Goal: Information Seeking & Learning: Check status

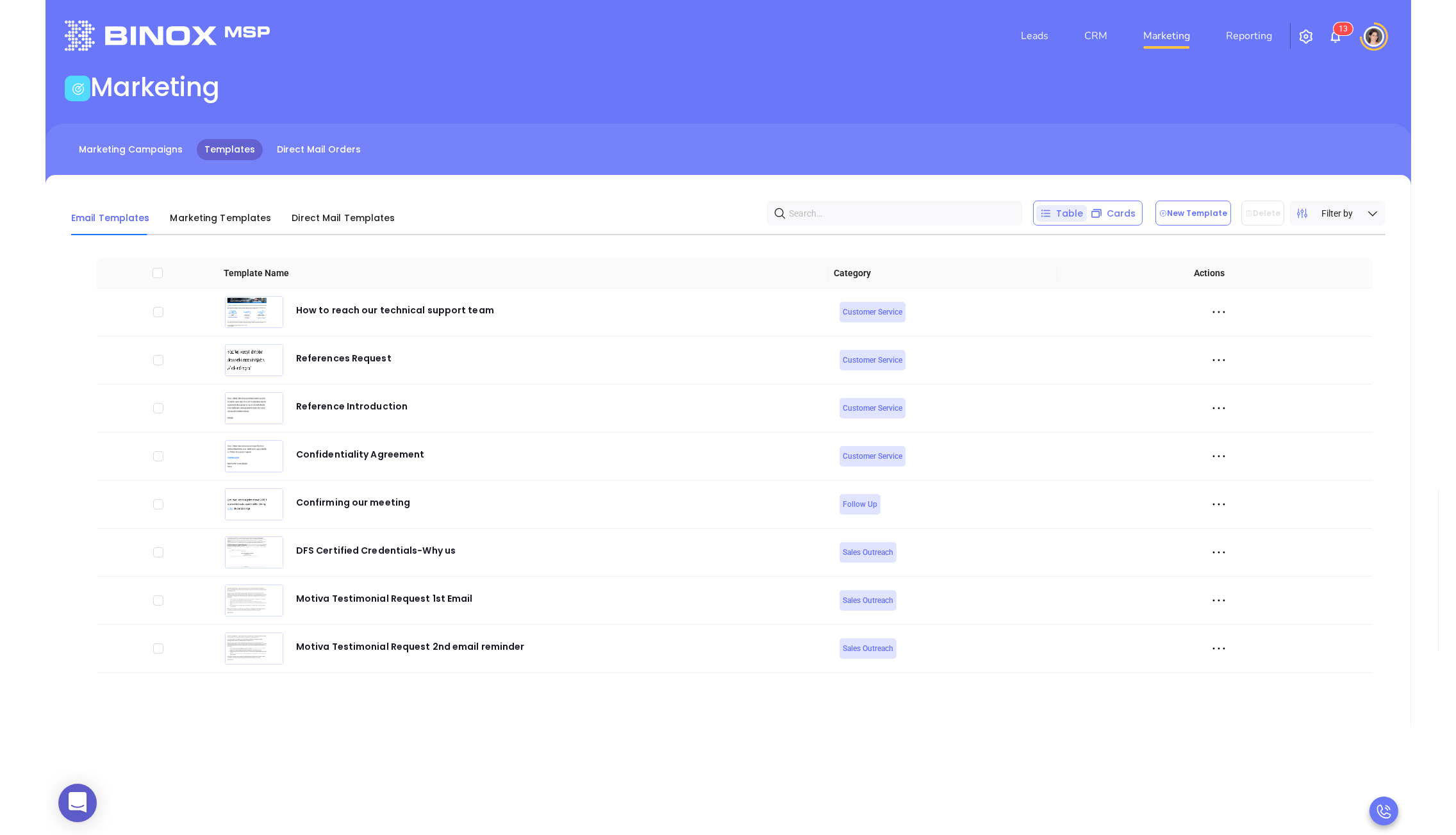
scroll to position [4574, 0]
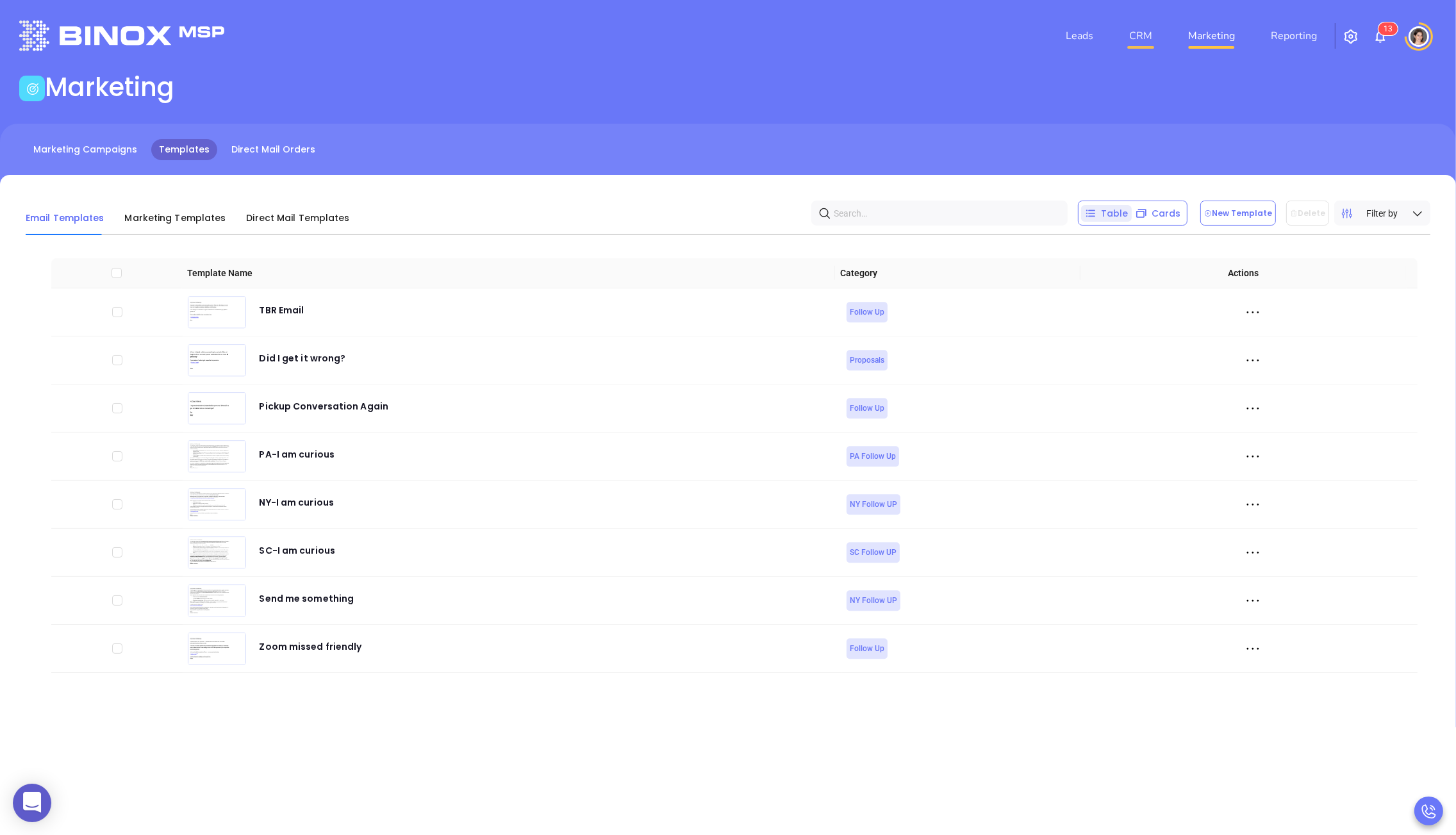
click at [1151, 40] on link "CRM" at bounding box center [1140, 36] width 33 height 25
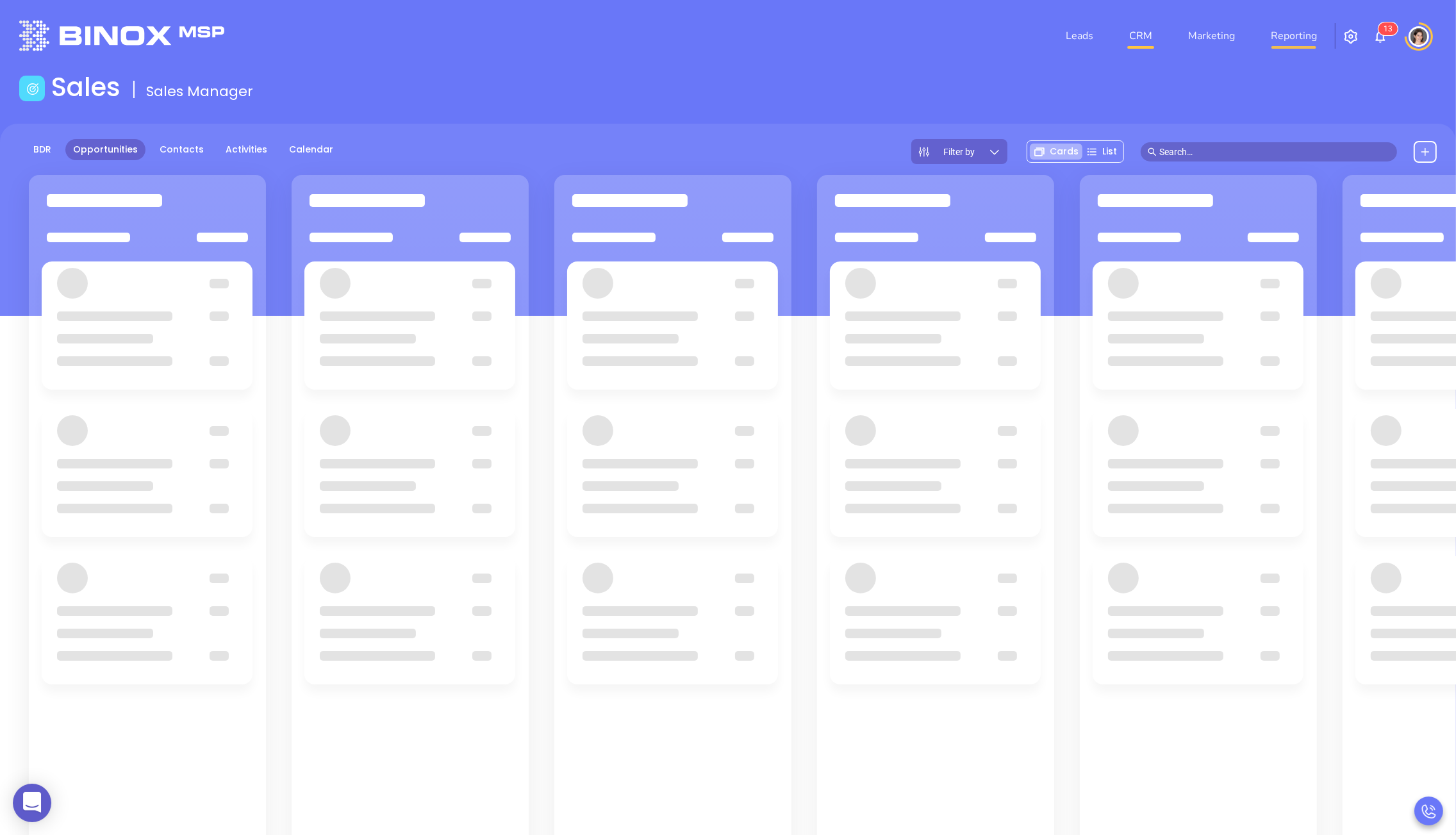
click at [1282, 36] on link "Reporting" at bounding box center [1294, 36] width 57 height 25
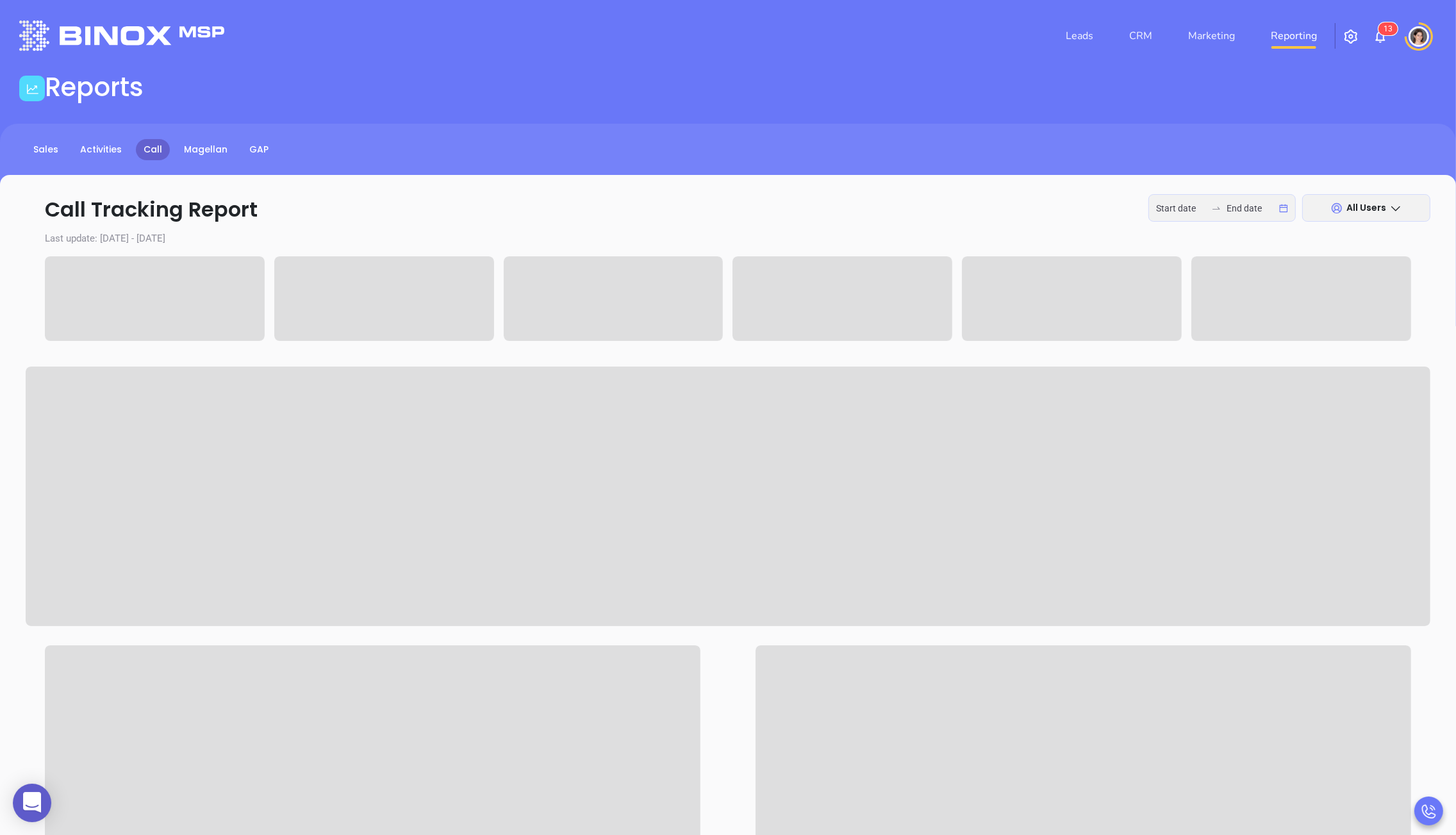
type input "[DATE]"
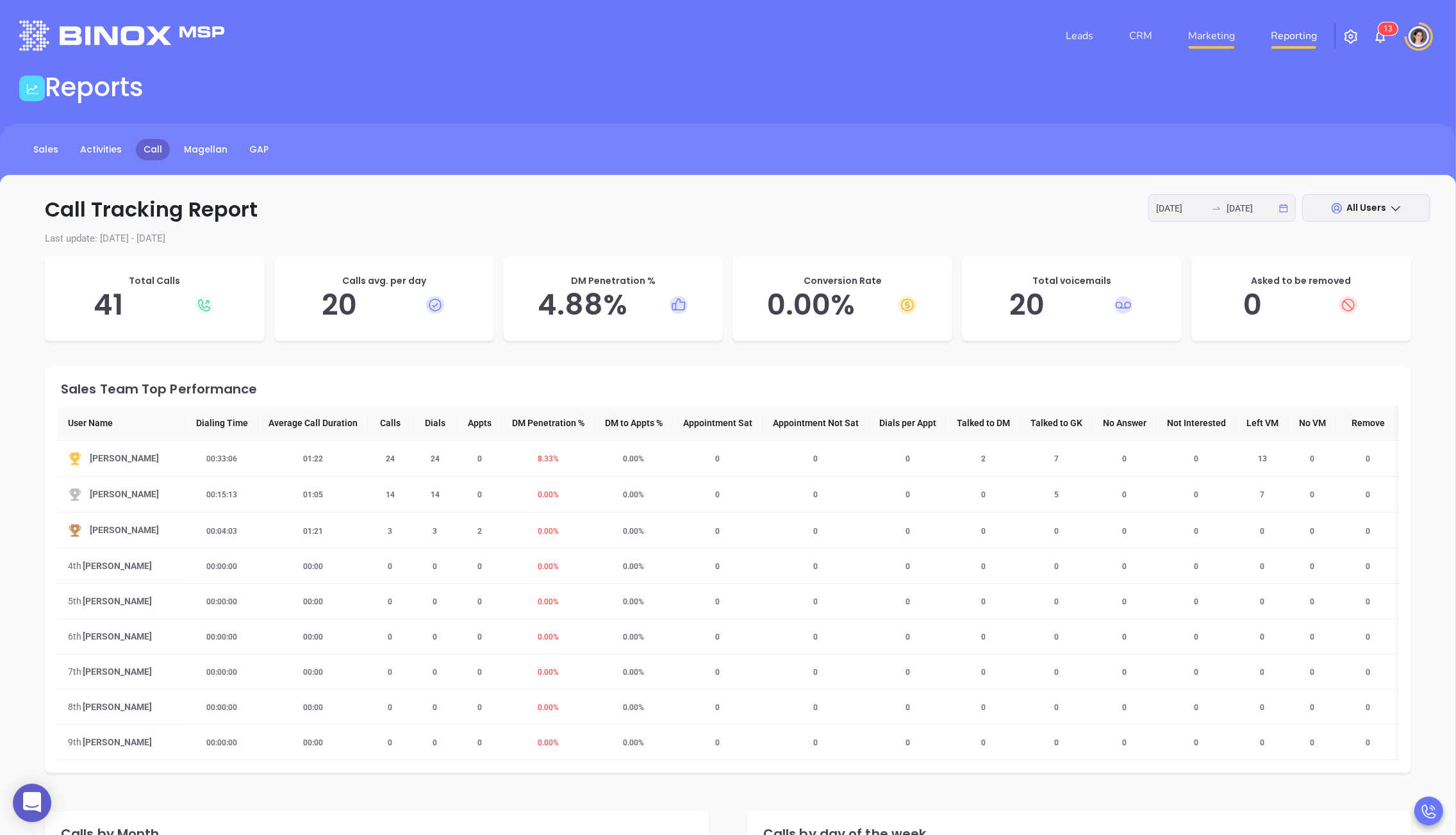
click at [1190, 23] on link "Marketing" at bounding box center [1212, 36] width 57 height 25
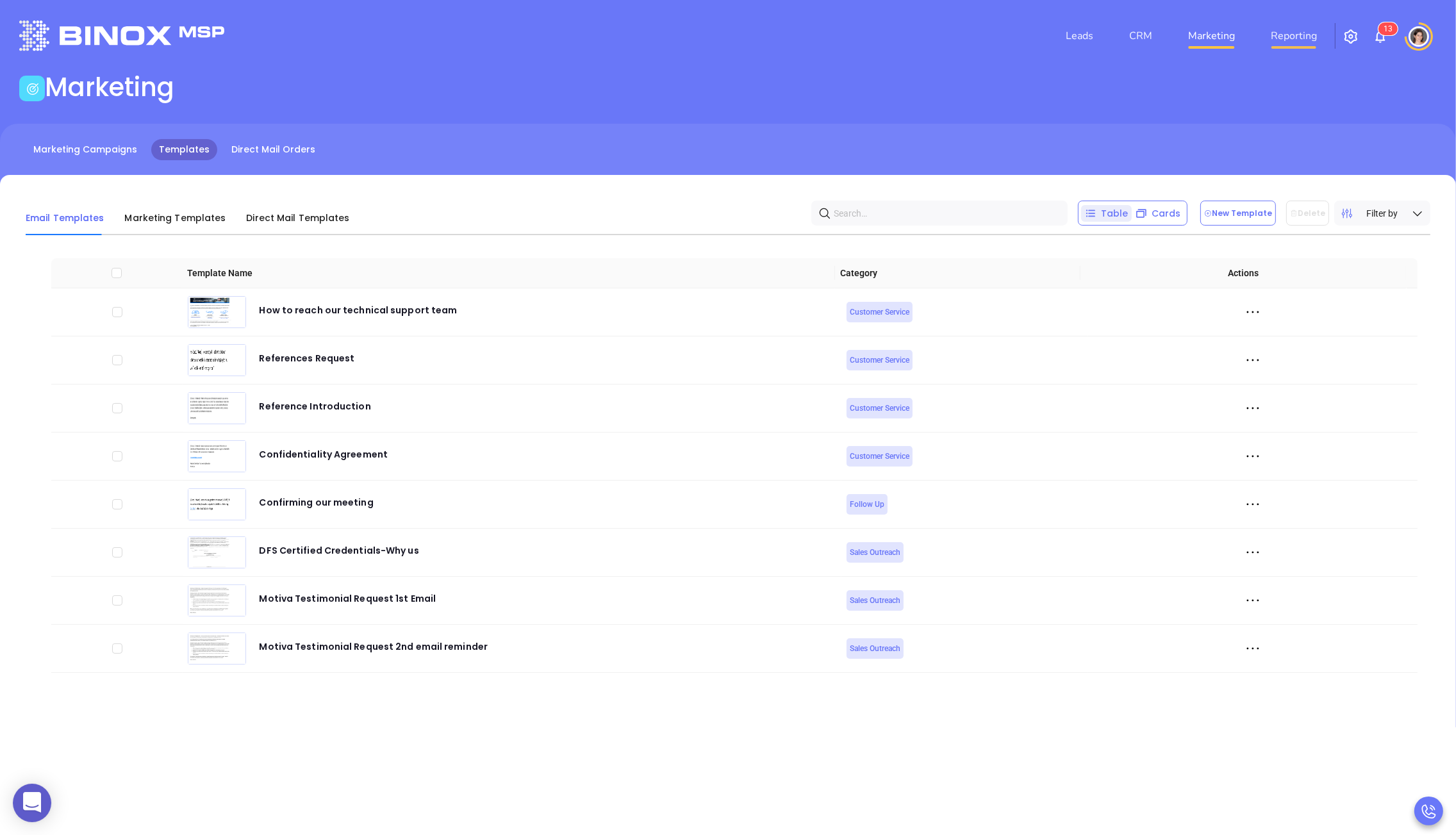
click at [1313, 33] on link "Reporting" at bounding box center [1294, 36] width 57 height 25
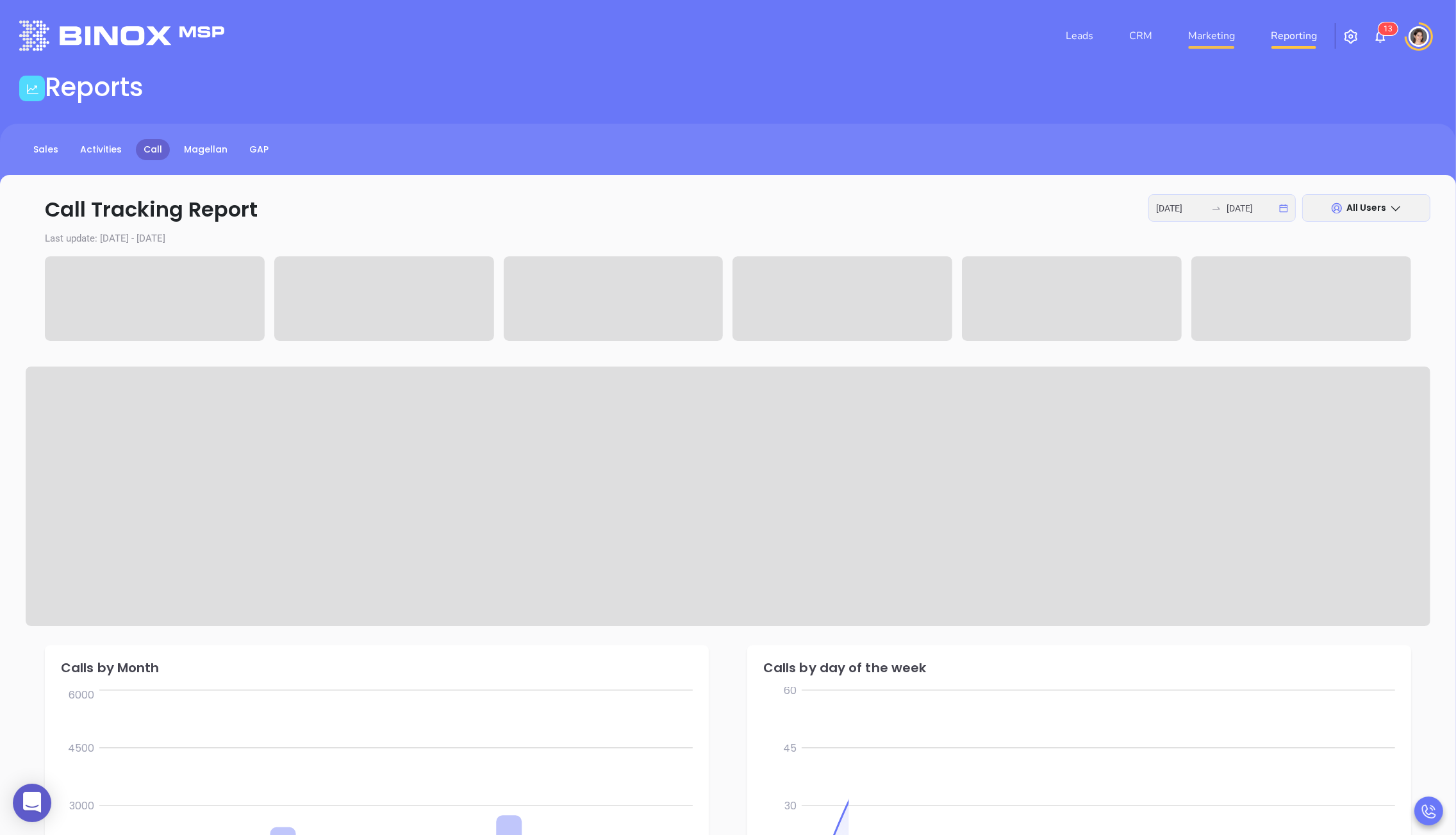
click at [1212, 33] on link "Marketing" at bounding box center [1212, 36] width 57 height 25
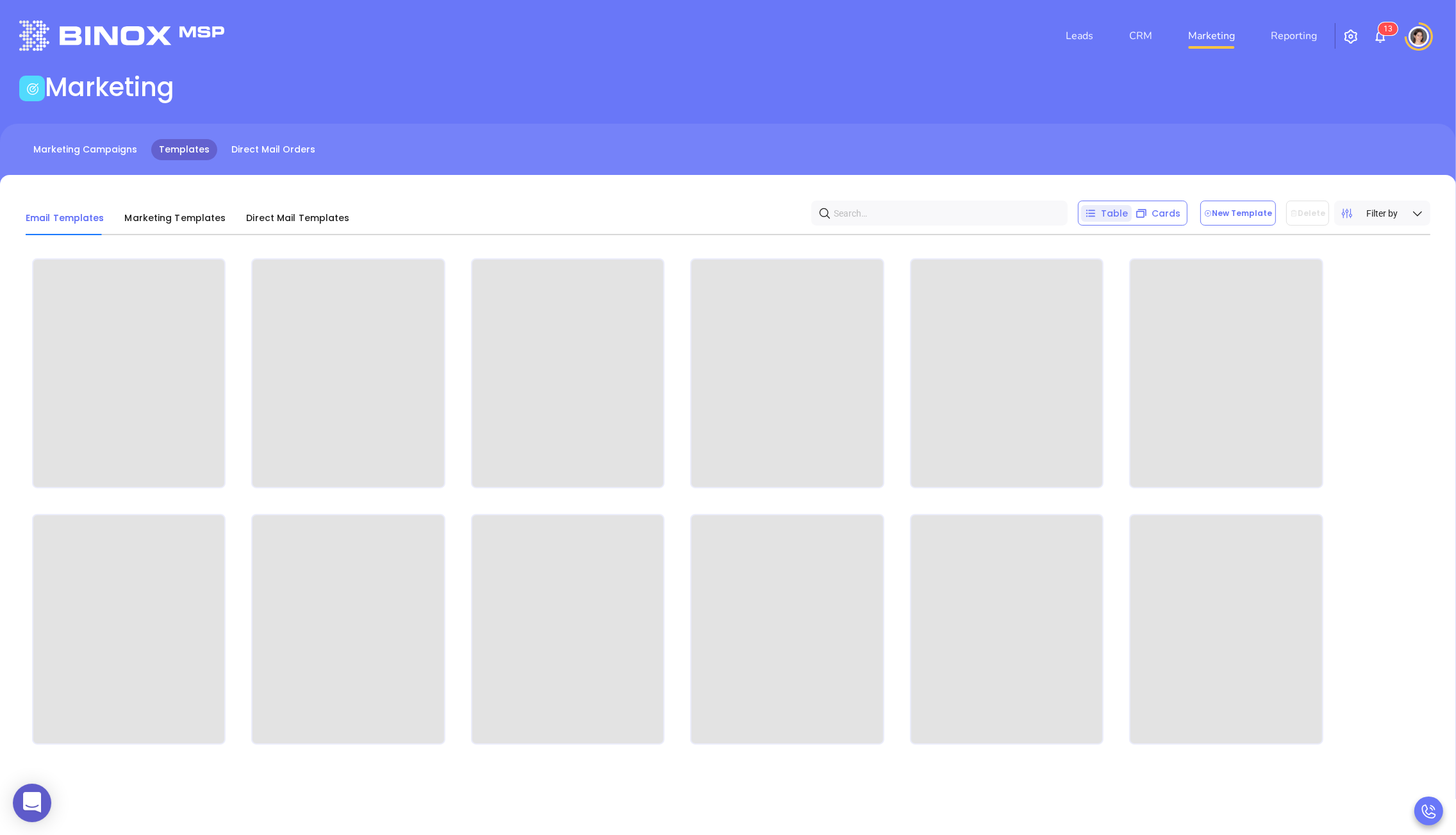
click at [105, 159] on div "Marketing Campaigns Templates Direct Mail Orders" at bounding box center [728, 156] width 1456 height 64
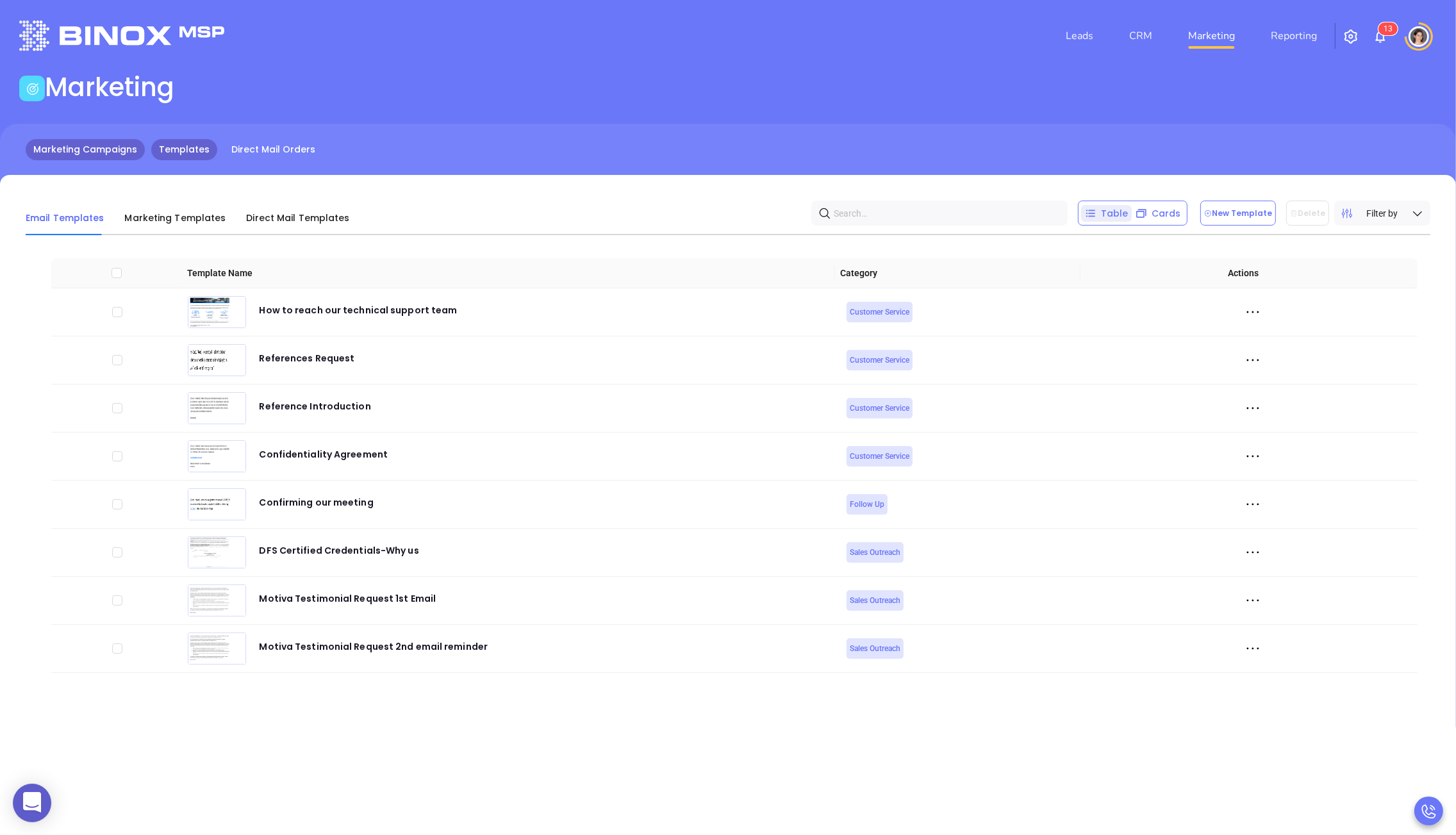
click at [102, 155] on link "Marketing Campaigns" at bounding box center [85, 149] width 119 height 21
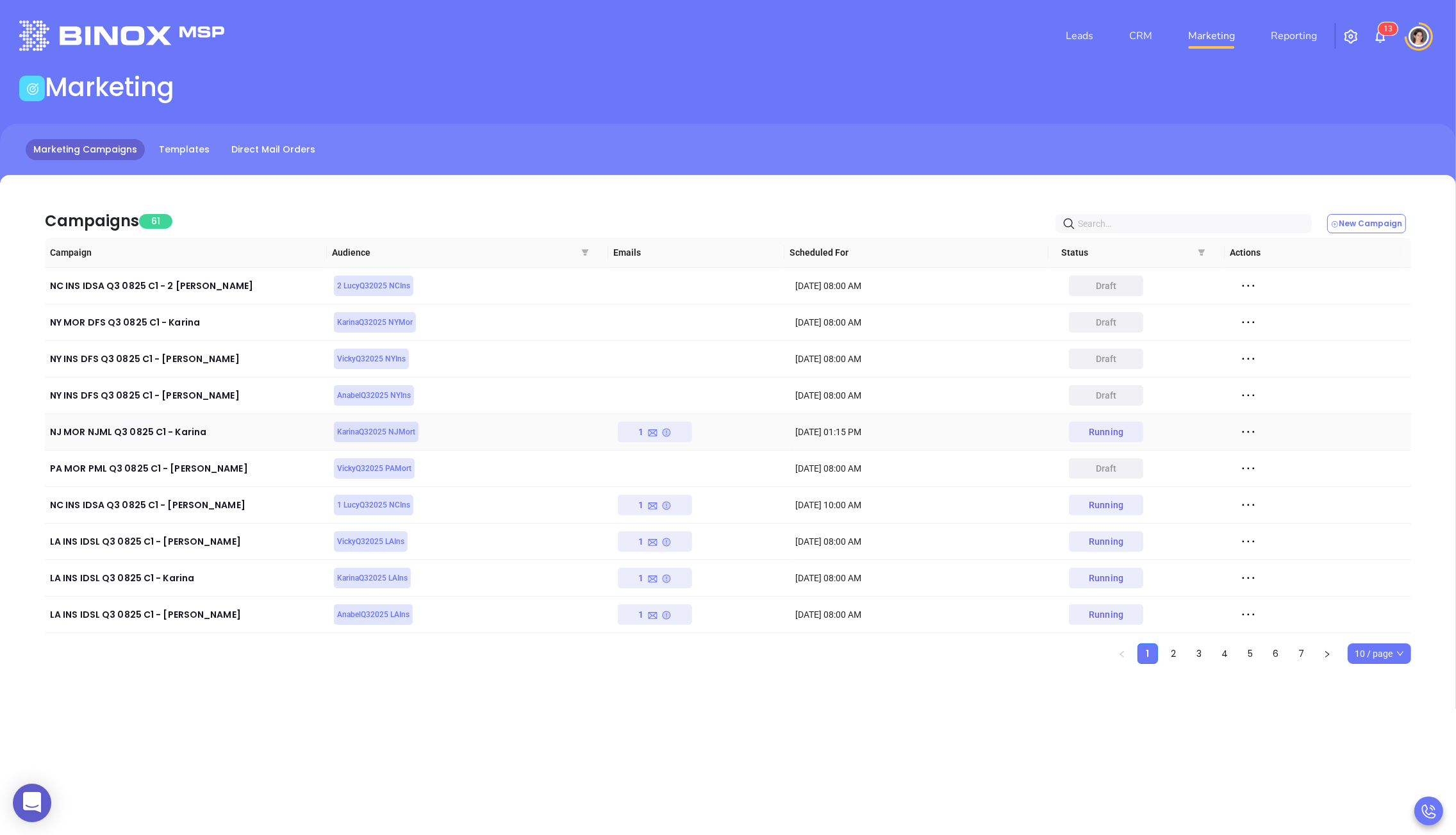
click at [1244, 429] on icon at bounding box center [1248, 431] width 19 height 19
click at [1266, 456] on div "View Report" at bounding box center [1298, 455] width 116 height 14
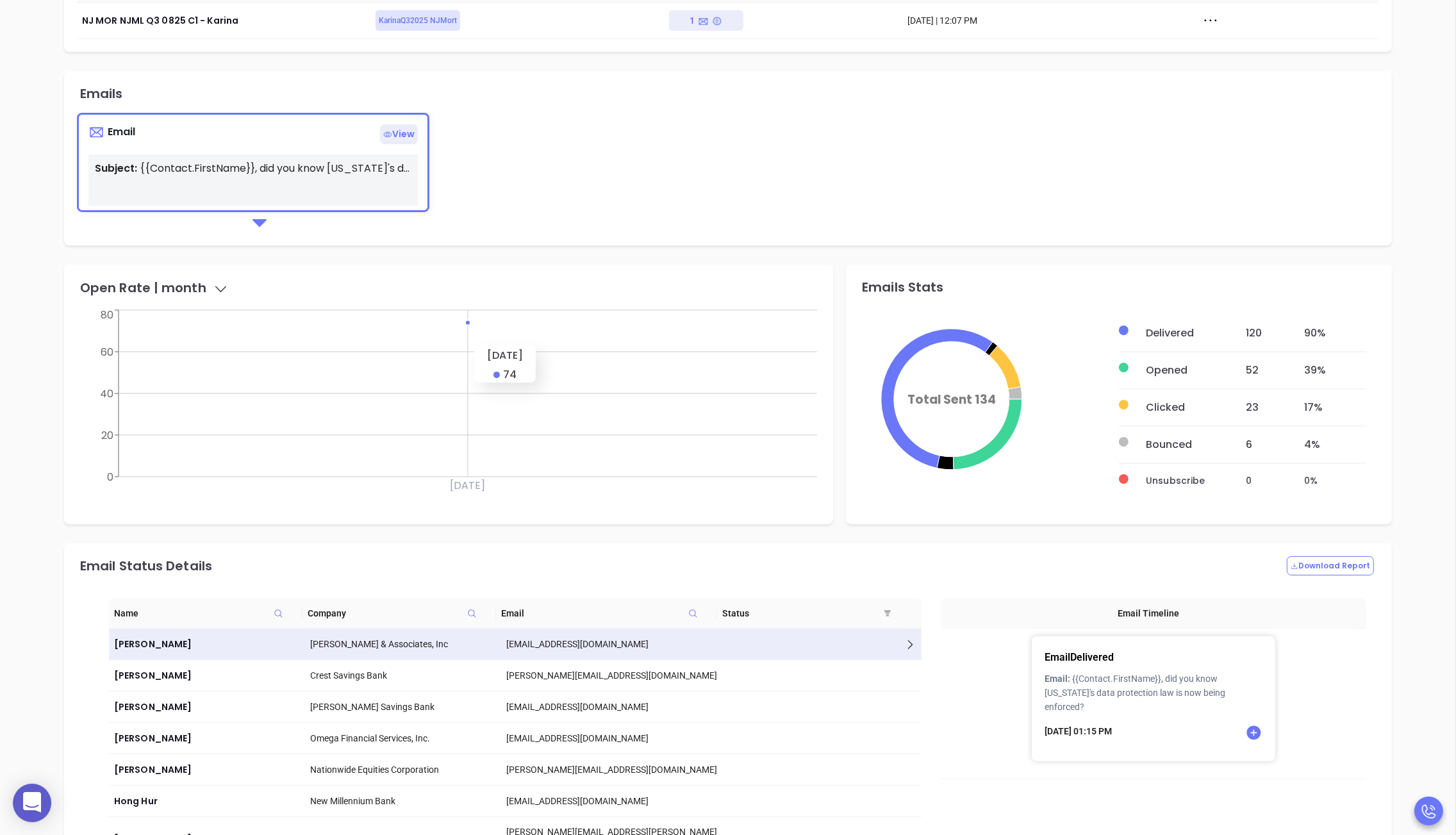
scroll to position [290, 0]
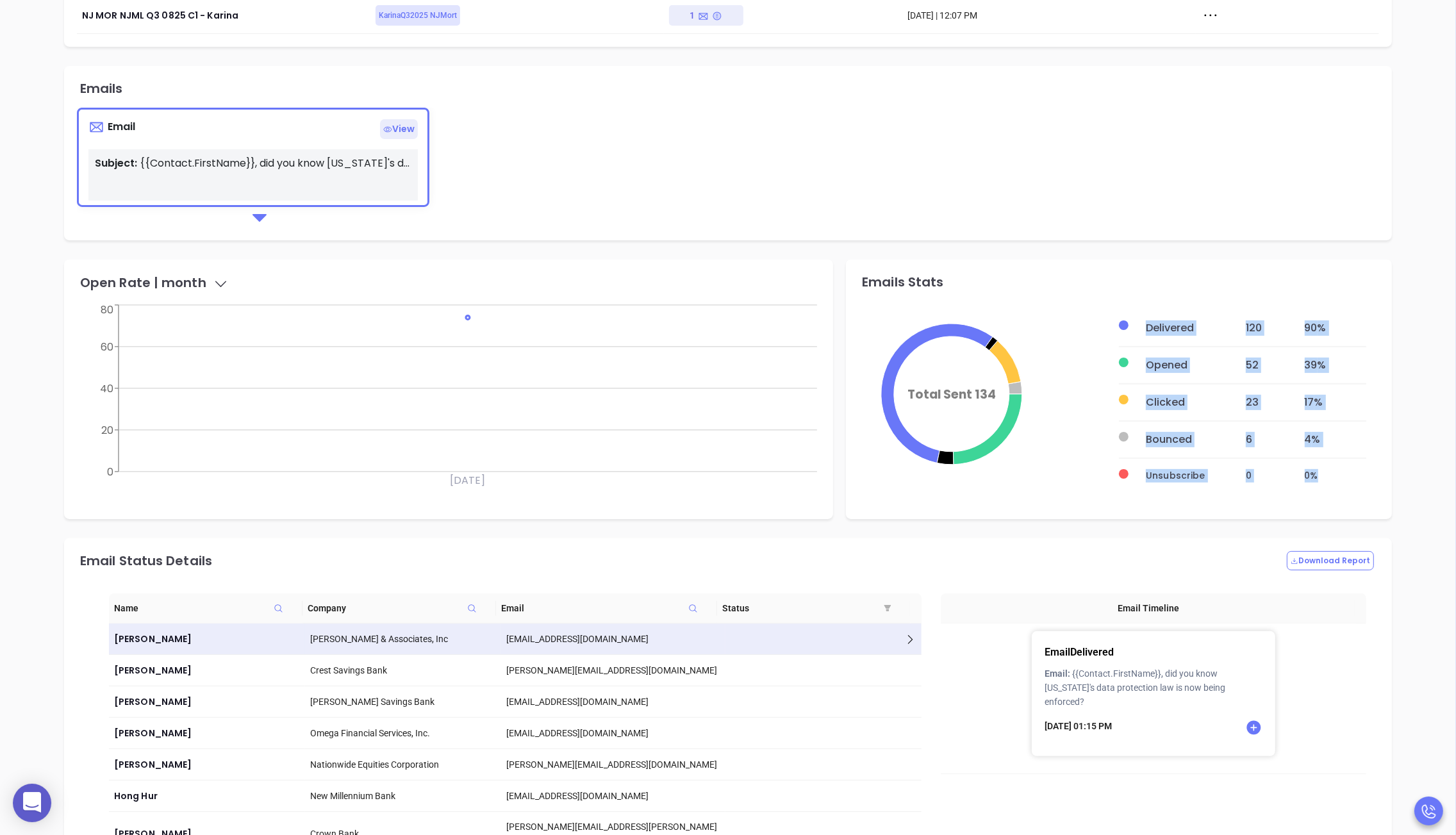
drag, startPoint x: 1076, startPoint y: 322, endPoint x: 1335, endPoint y: 483, distance: 305.0
click at [1335, 483] on div "Total Sent 134 Delivered 120 90 % Opened 52 39 % Clicked 23 17 % Bounced 6 4 % …" at bounding box center [1119, 397] width 521 height 179
click at [1037, 504] on div "Emails Stats Total Sent 134 Delivered 120 90 % Opened 52 39 % Clicked 23 17 % B…" at bounding box center [1119, 390] width 546 height 260
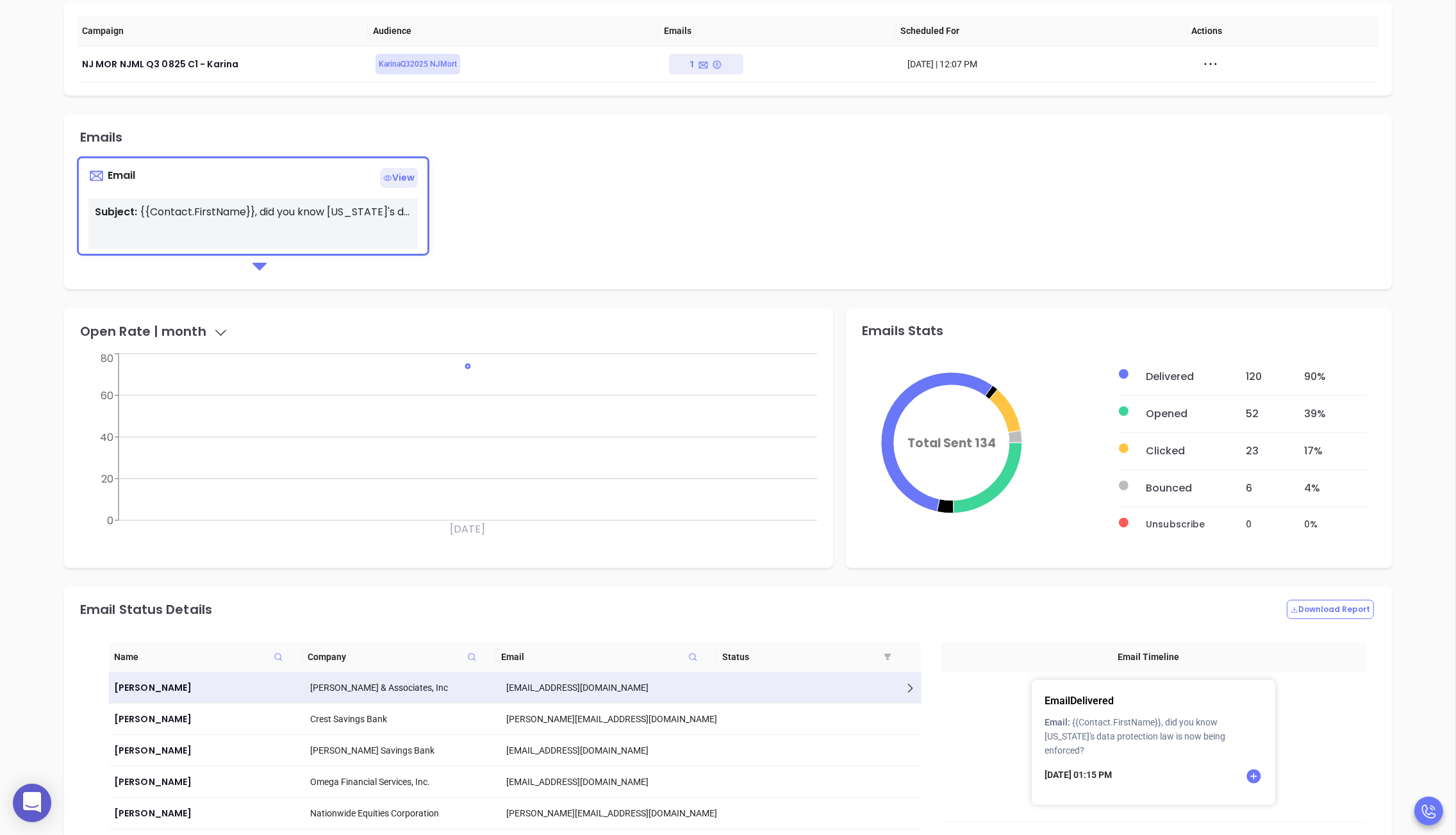
scroll to position [239, 0]
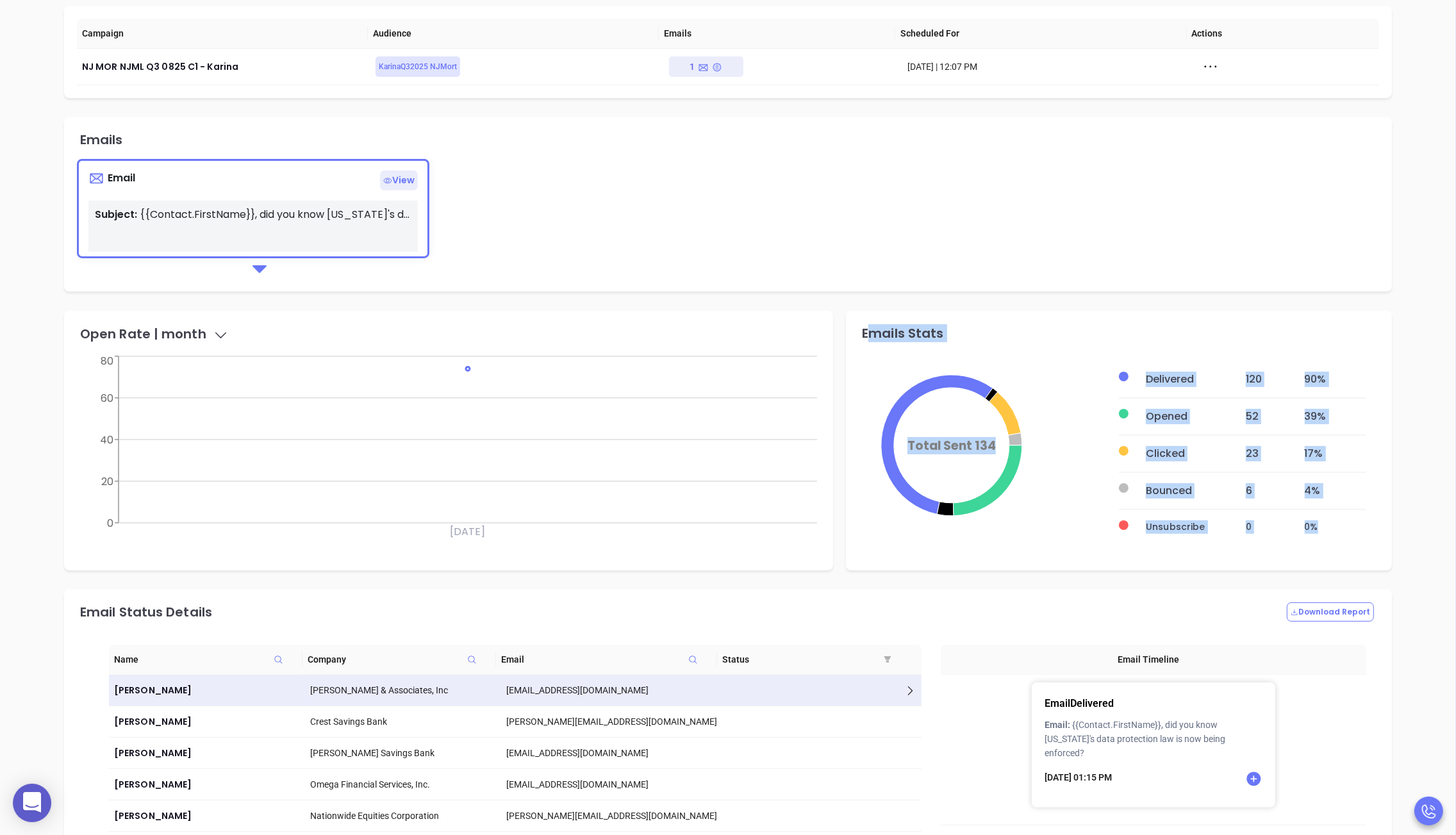
drag, startPoint x: 868, startPoint y: 339, endPoint x: 1353, endPoint y: 553, distance: 530.1
click at [1353, 553] on div "Emails Stats Total Sent 134 Delivered 120 90 % Opened 52 39 % Clicked 23 17 % B…" at bounding box center [1119, 441] width 546 height 260
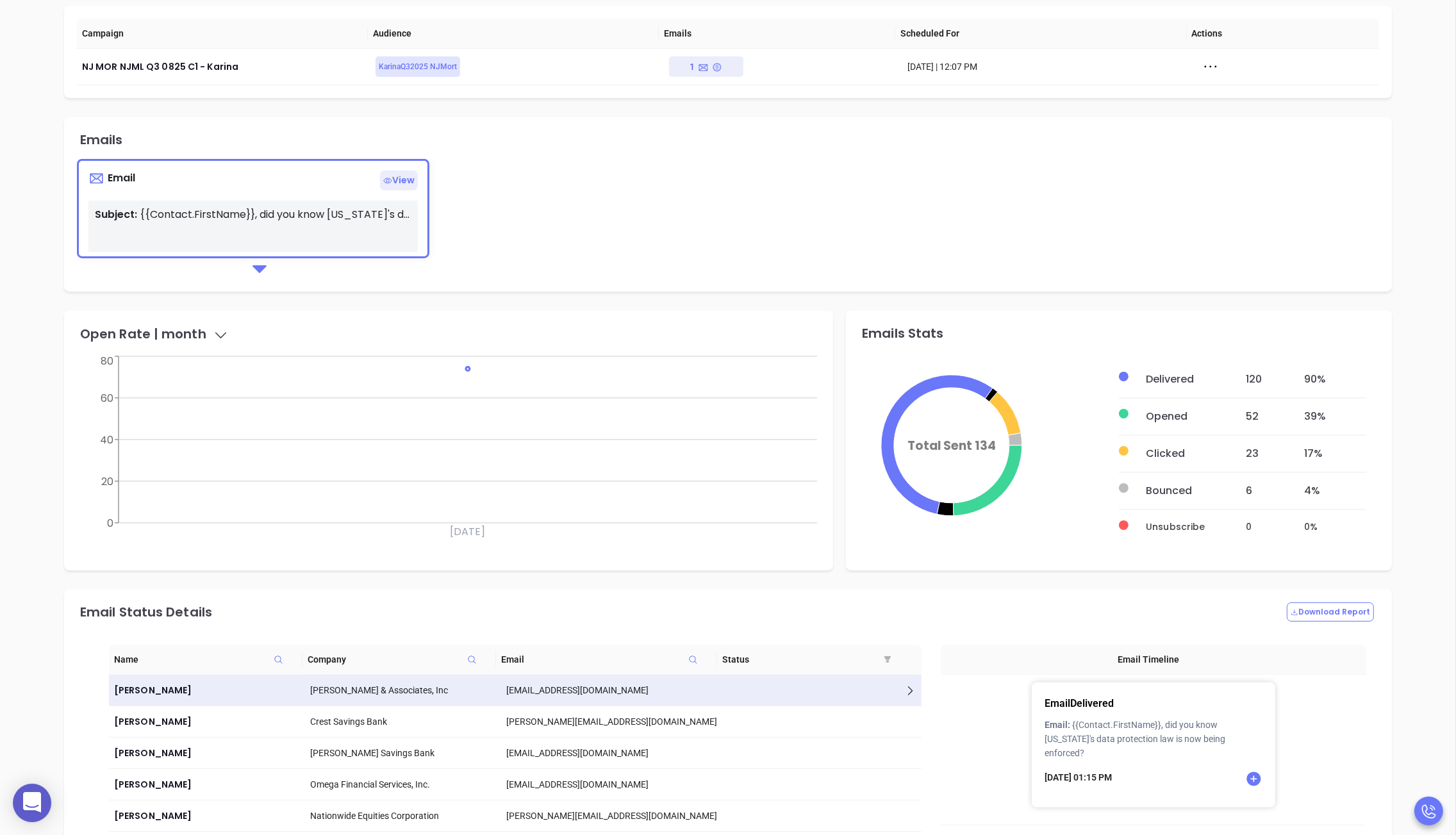
click at [648, 237] on div "Email View Subject: {{Contact.FirstName}}, did you know [US_STATE]'s data prote…" at bounding box center [728, 218] width 1302 height 120
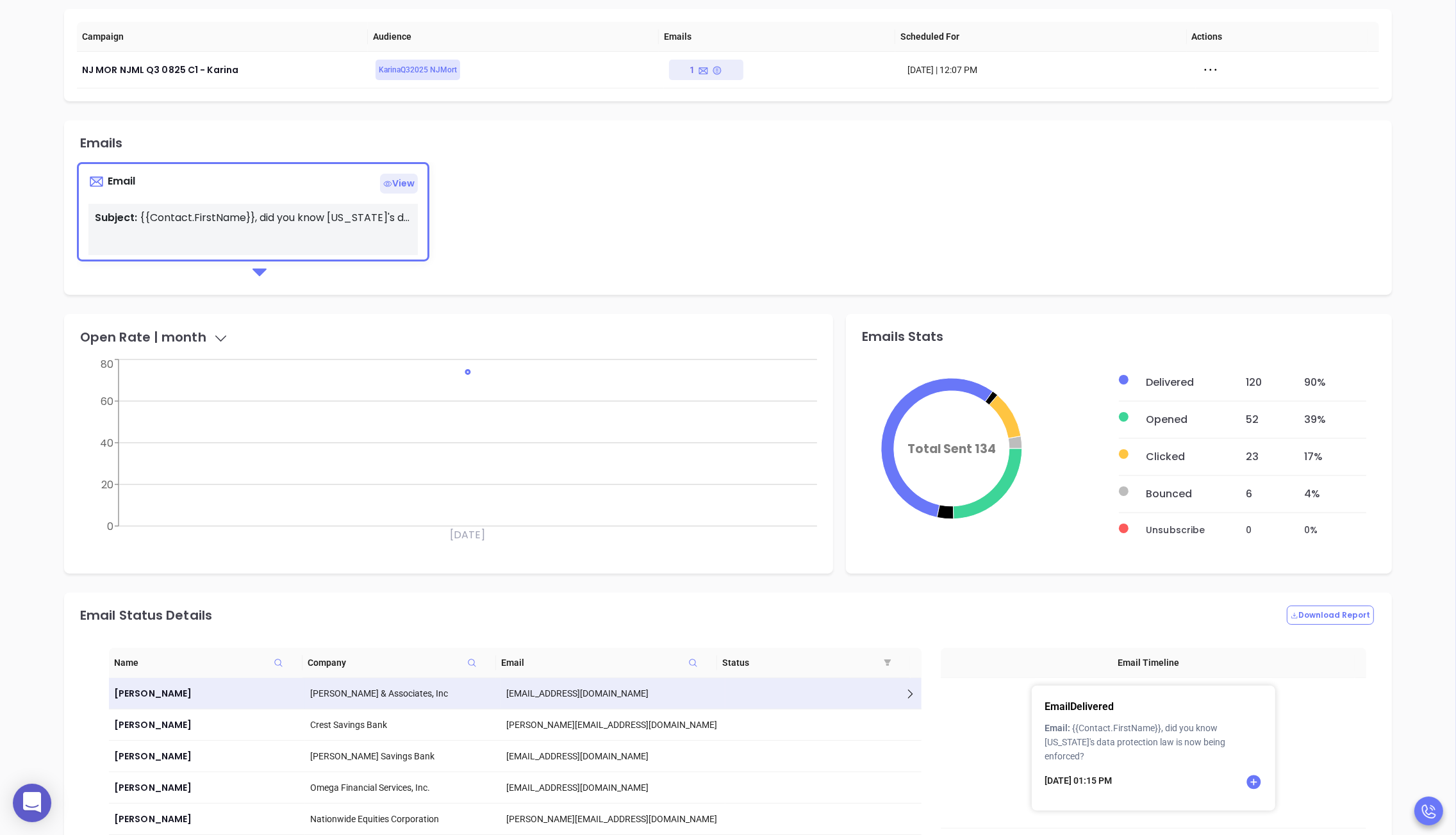
drag, startPoint x: 923, startPoint y: 313, endPoint x: 915, endPoint y: 307, distance: 10.0
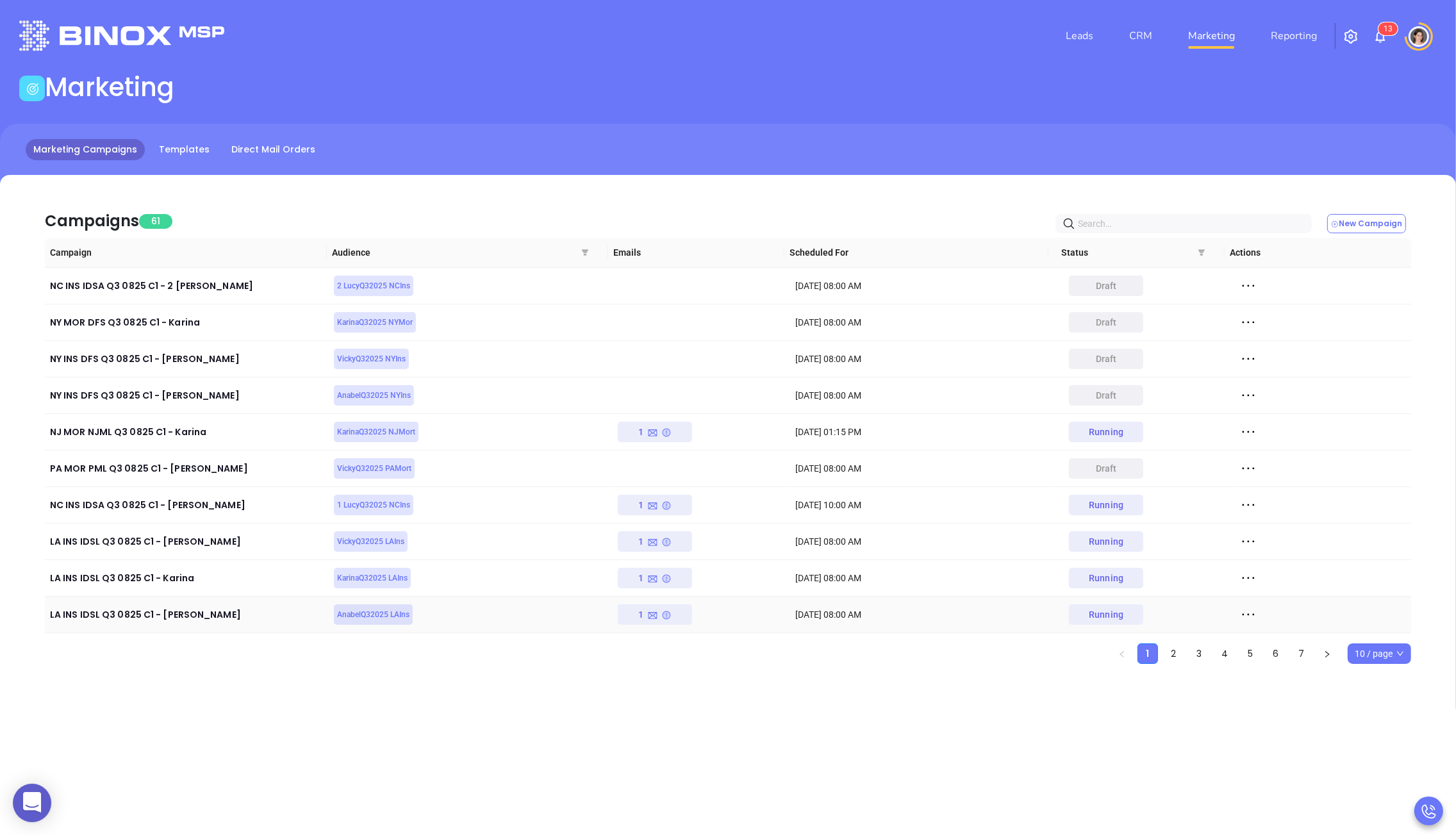
click at [1244, 617] on icon at bounding box center [1248, 614] width 19 height 19
click at [512, 686] on div "Campaigns 61 New Campaign Campaign Audience Emails Scheduled For Status Actions…" at bounding box center [728, 442] width 1456 height 534
click at [1239, 618] on icon at bounding box center [1248, 614] width 19 height 19
click at [1273, 640] on div "View Report" at bounding box center [1298, 638] width 116 height 14
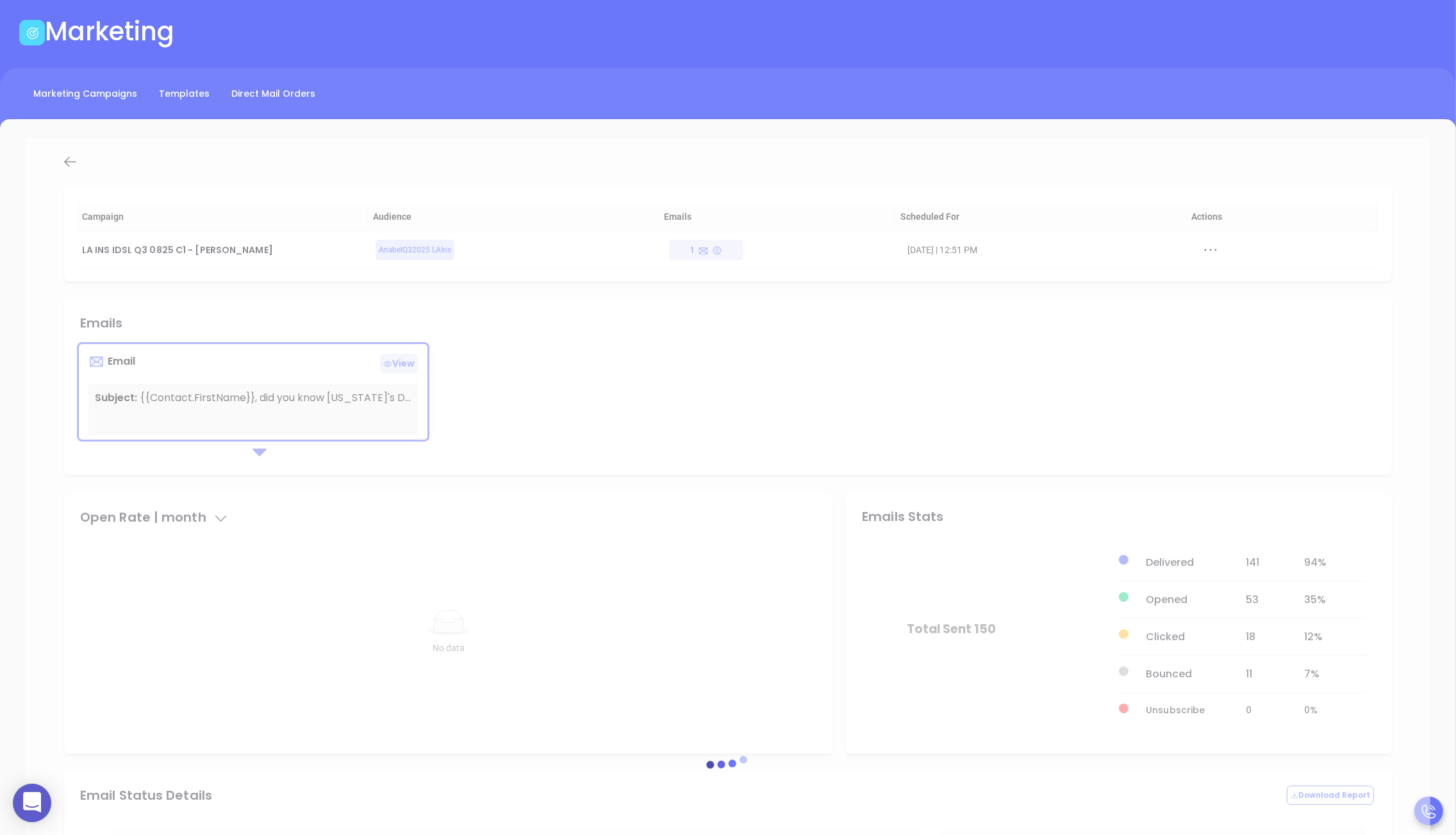
scroll to position [123, 0]
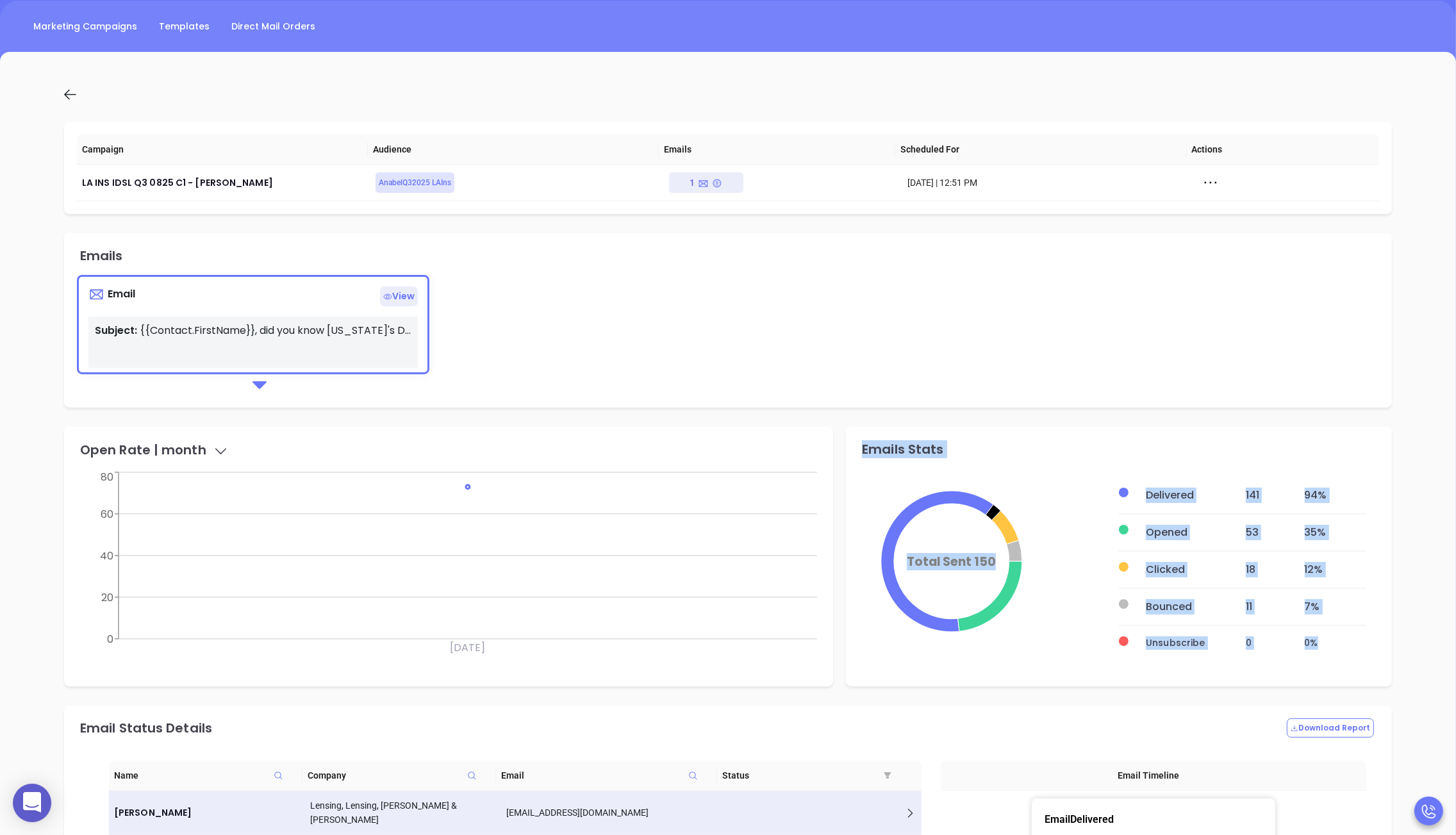
drag, startPoint x: 1033, startPoint y: 516, endPoint x: 1361, endPoint y: 655, distance: 356.2
click at [1361, 655] on div "Emails Stats Total Sent 150 Delivered 141 94 % Opened 53 35 % Clicked 18 12 % B…" at bounding box center [1119, 557] width 546 height 260
click at [1358, 460] on div "Emails Stats Total Sent 150 Delivered 141 94 % Opened 53 35 % Clicked 18 12 % B…" at bounding box center [1119, 557] width 546 height 260
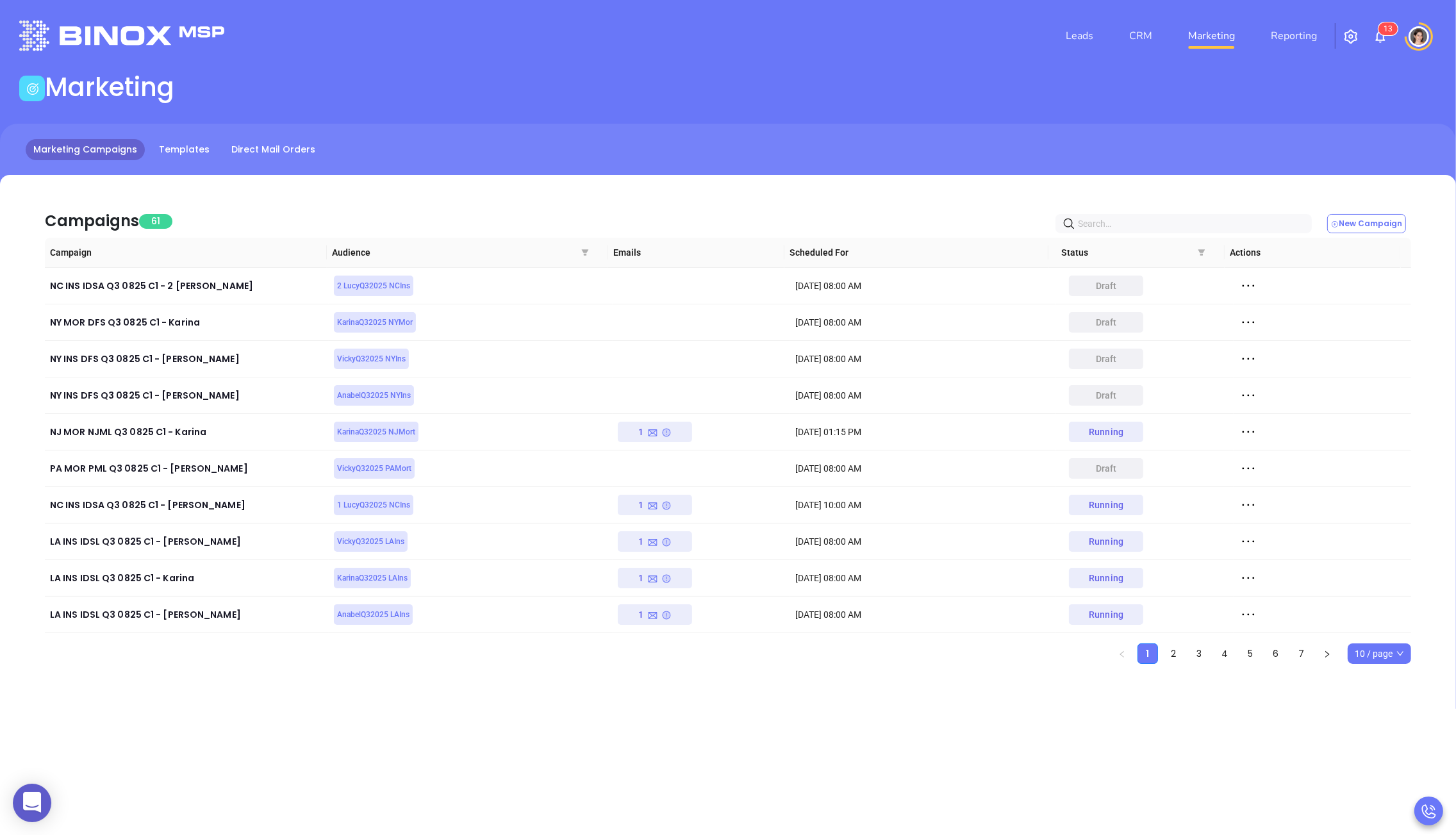
click at [511, 699] on div "Campaigns 61 New Campaign Campaign Audience Emails Scheduled For Status Actions…" at bounding box center [728, 442] width 1456 height 534
click at [1299, 44] on link "Reporting" at bounding box center [1294, 36] width 57 height 25
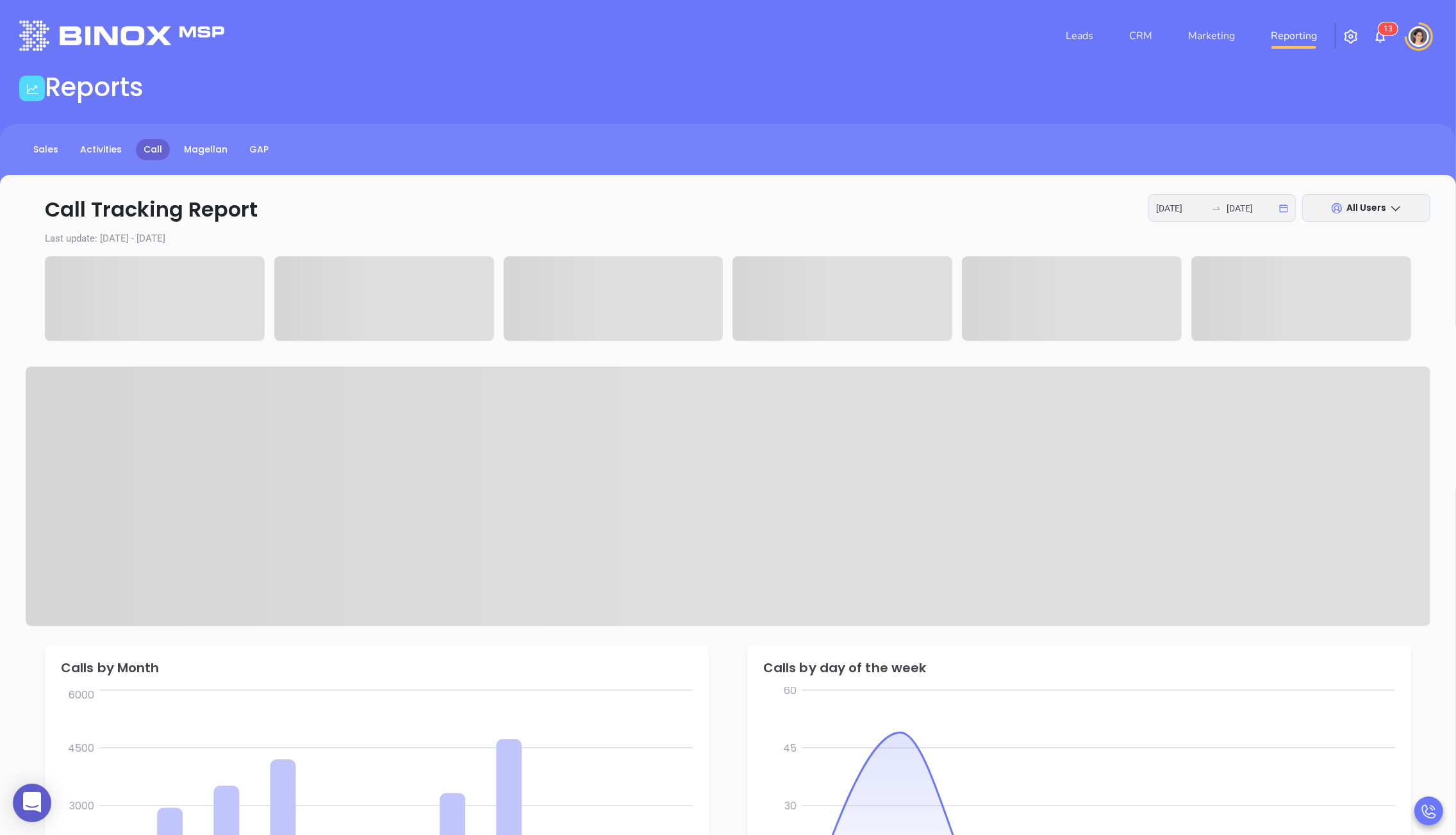
click at [1365, 206] on div "All Users" at bounding box center [1366, 208] width 128 height 28
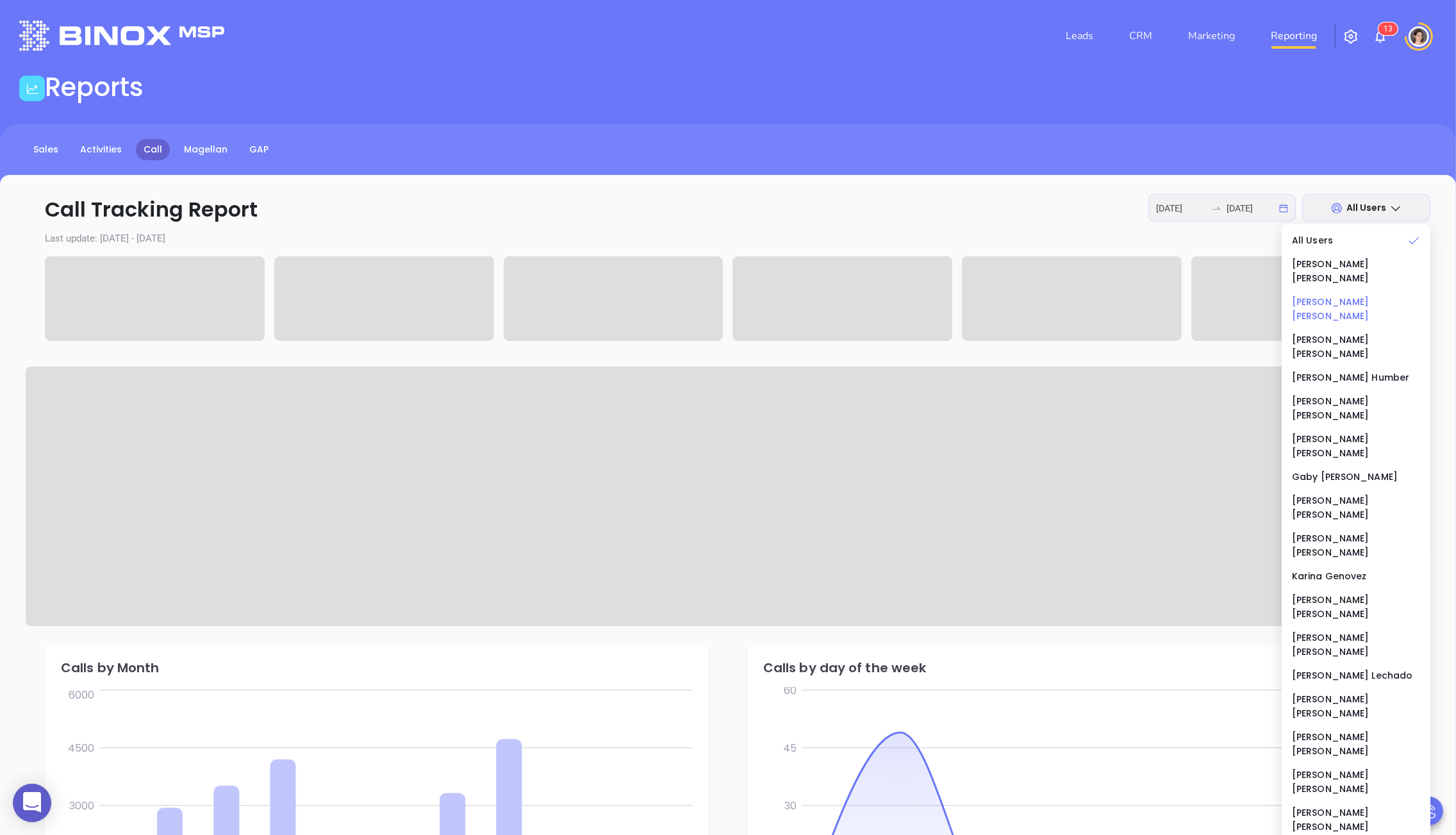
click at [1333, 295] on div "[PERSON_NAME]" at bounding box center [1356, 309] width 128 height 28
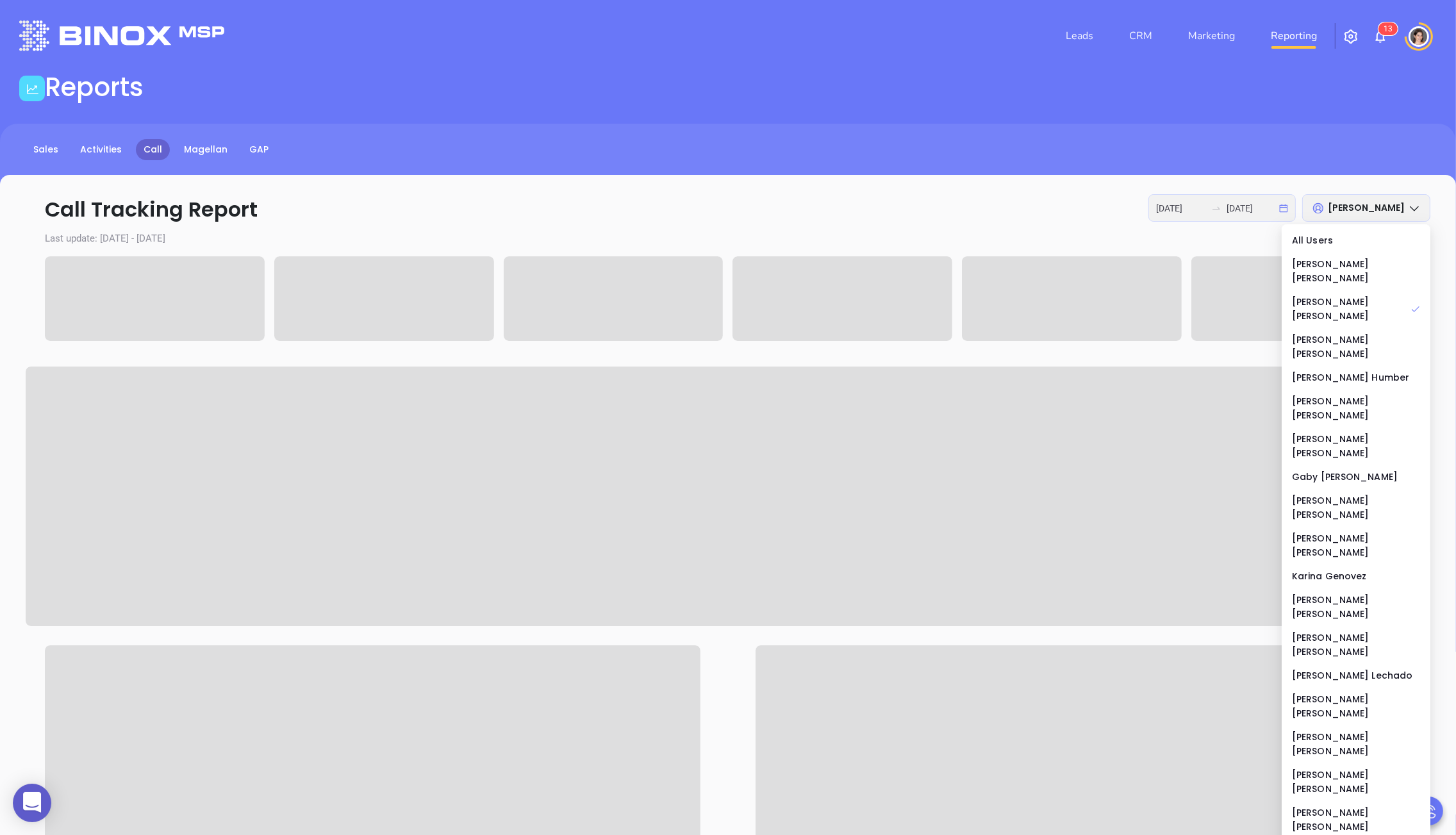
click at [1214, 208] on icon "swap-right" at bounding box center [1216, 208] width 8 height 3
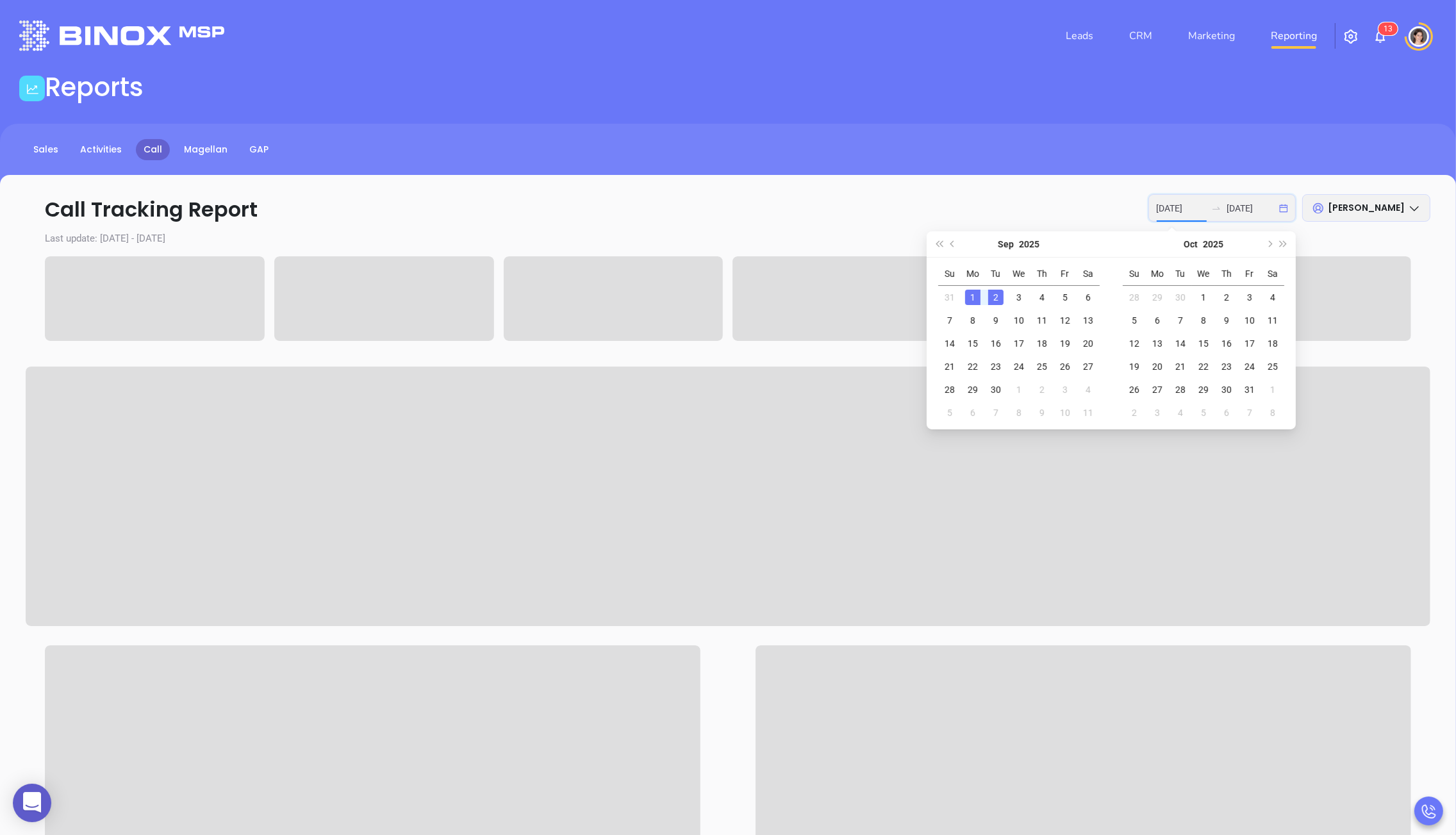
scroll to position [0, 1]
click at [954, 239] on button "Previous month (PageUp)" at bounding box center [953, 244] width 14 height 25
type input "[DATE]"
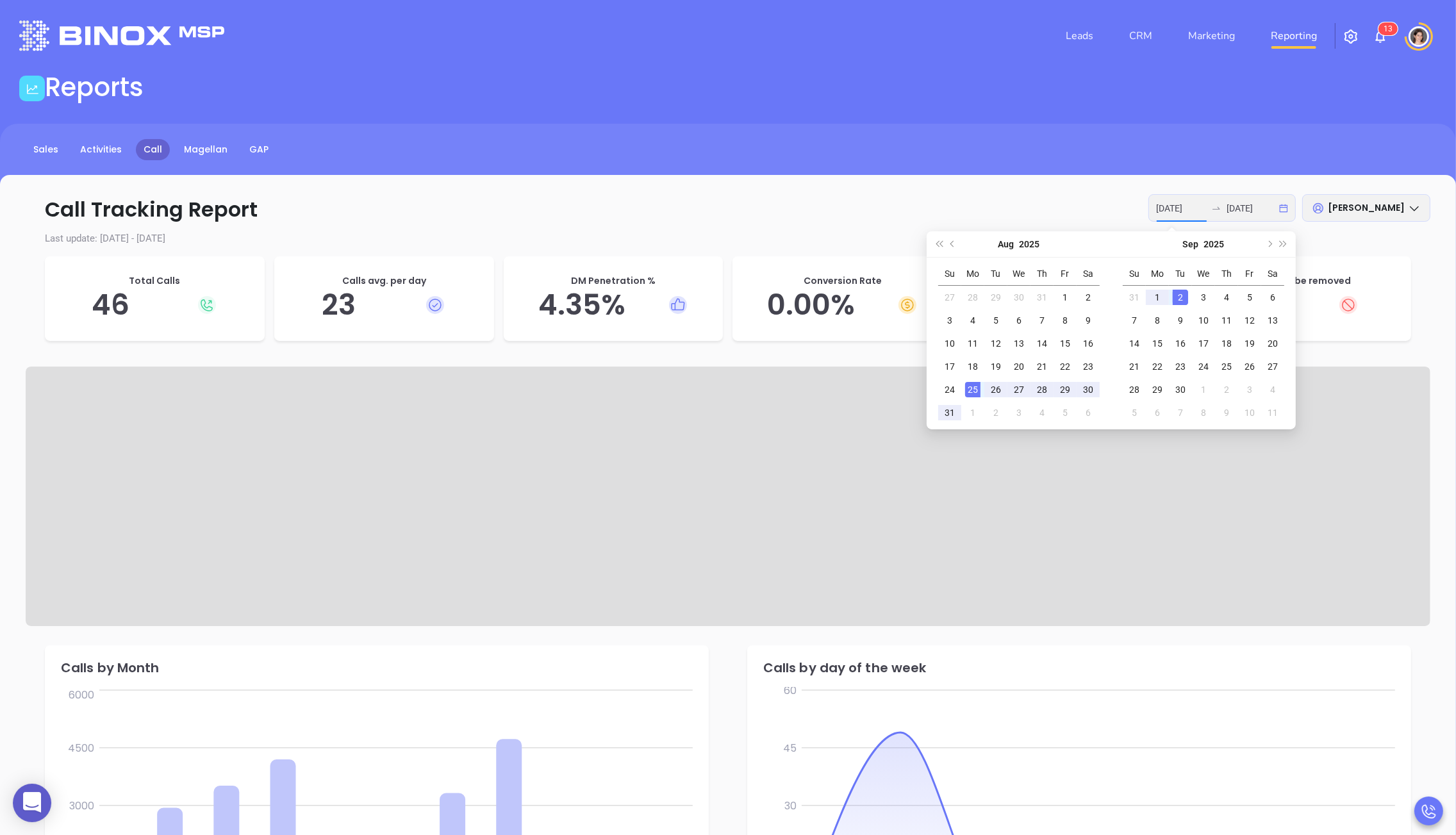
click at [969, 394] on div "25" at bounding box center [973, 390] width 16 height 16
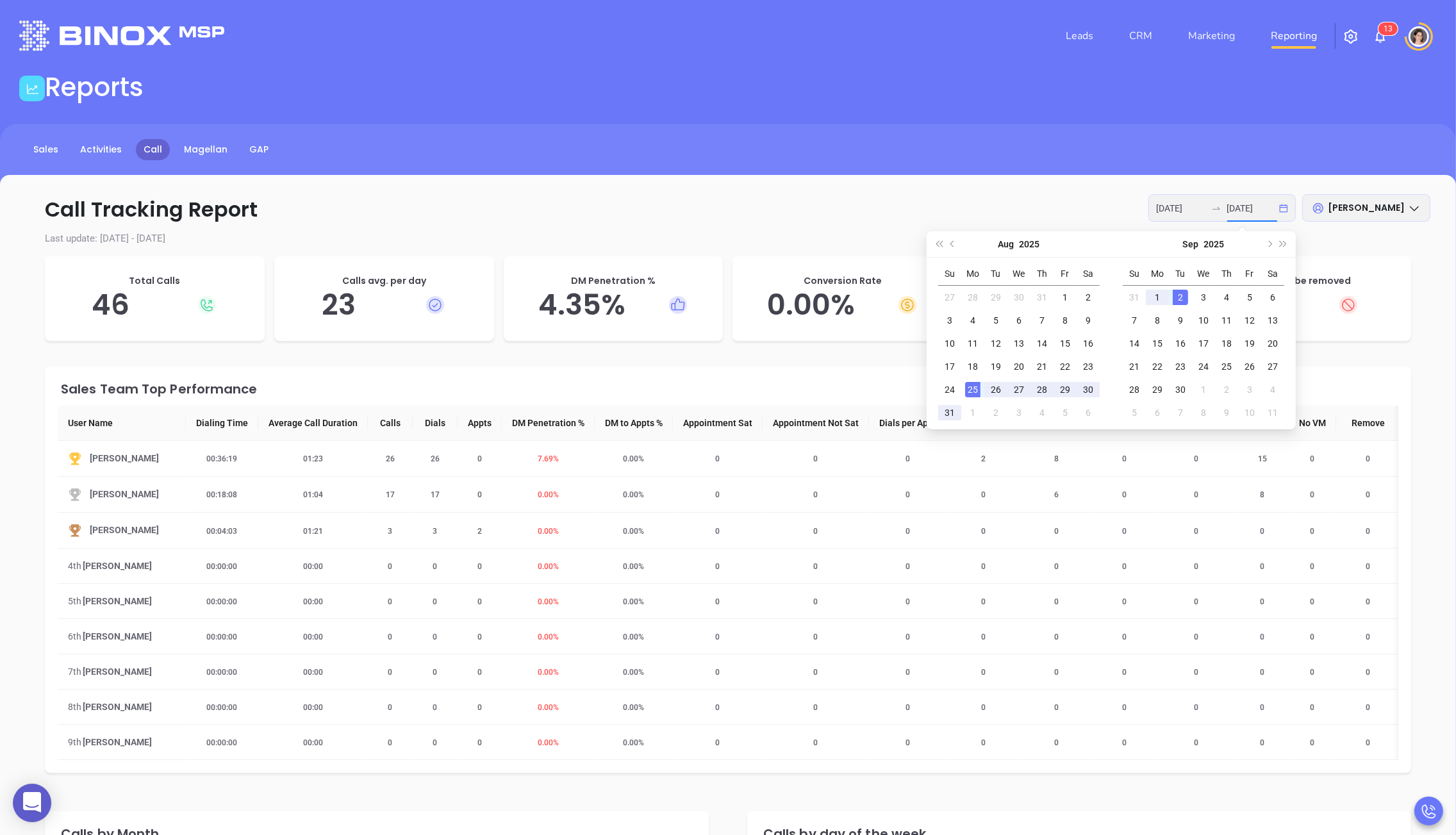
click at [1178, 299] on div "2" at bounding box center [1181, 297] width 16 height 16
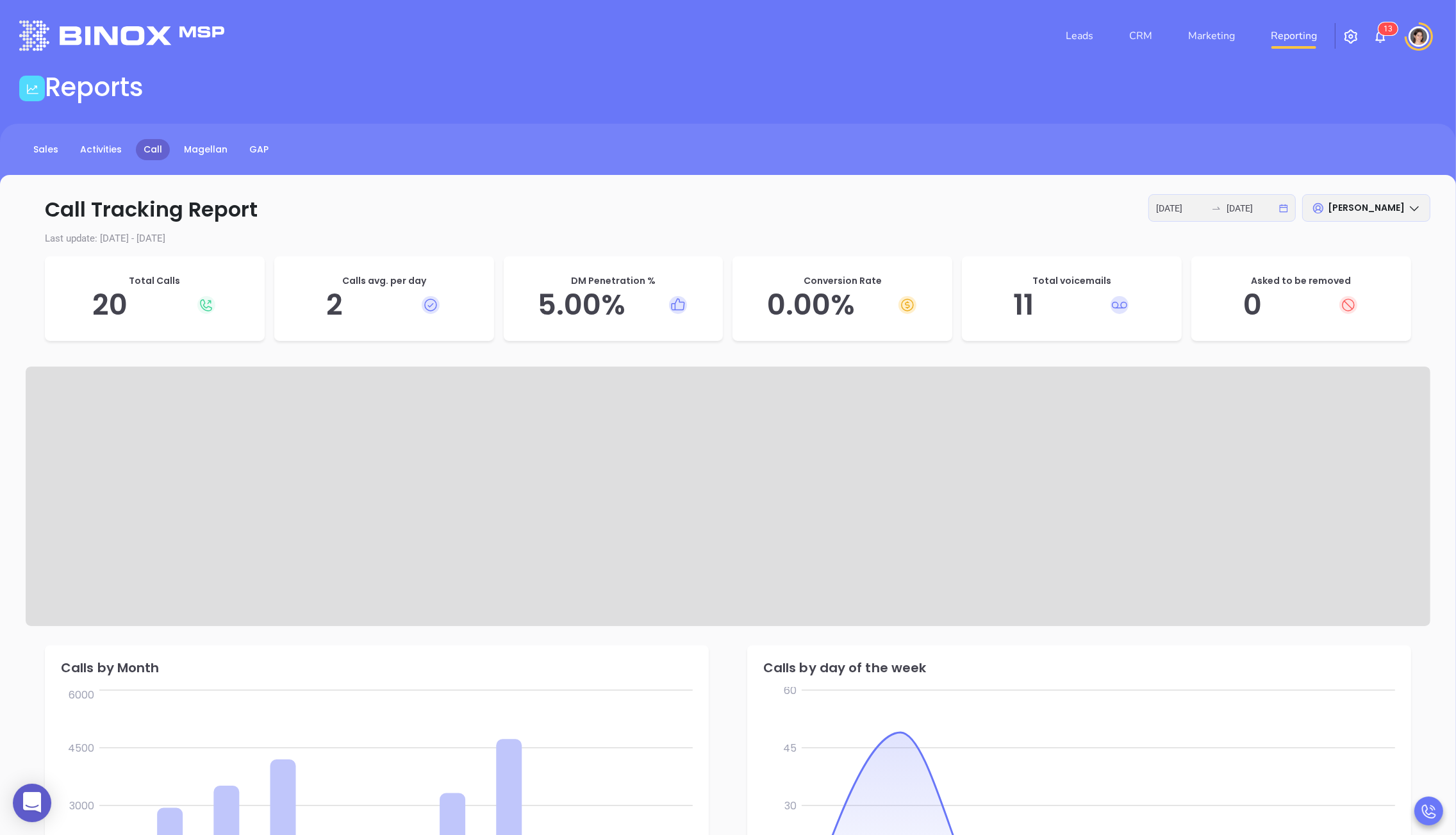
click at [1356, 208] on span "[PERSON_NAME]" at bounding box center [1366, 208] width 77 height 13
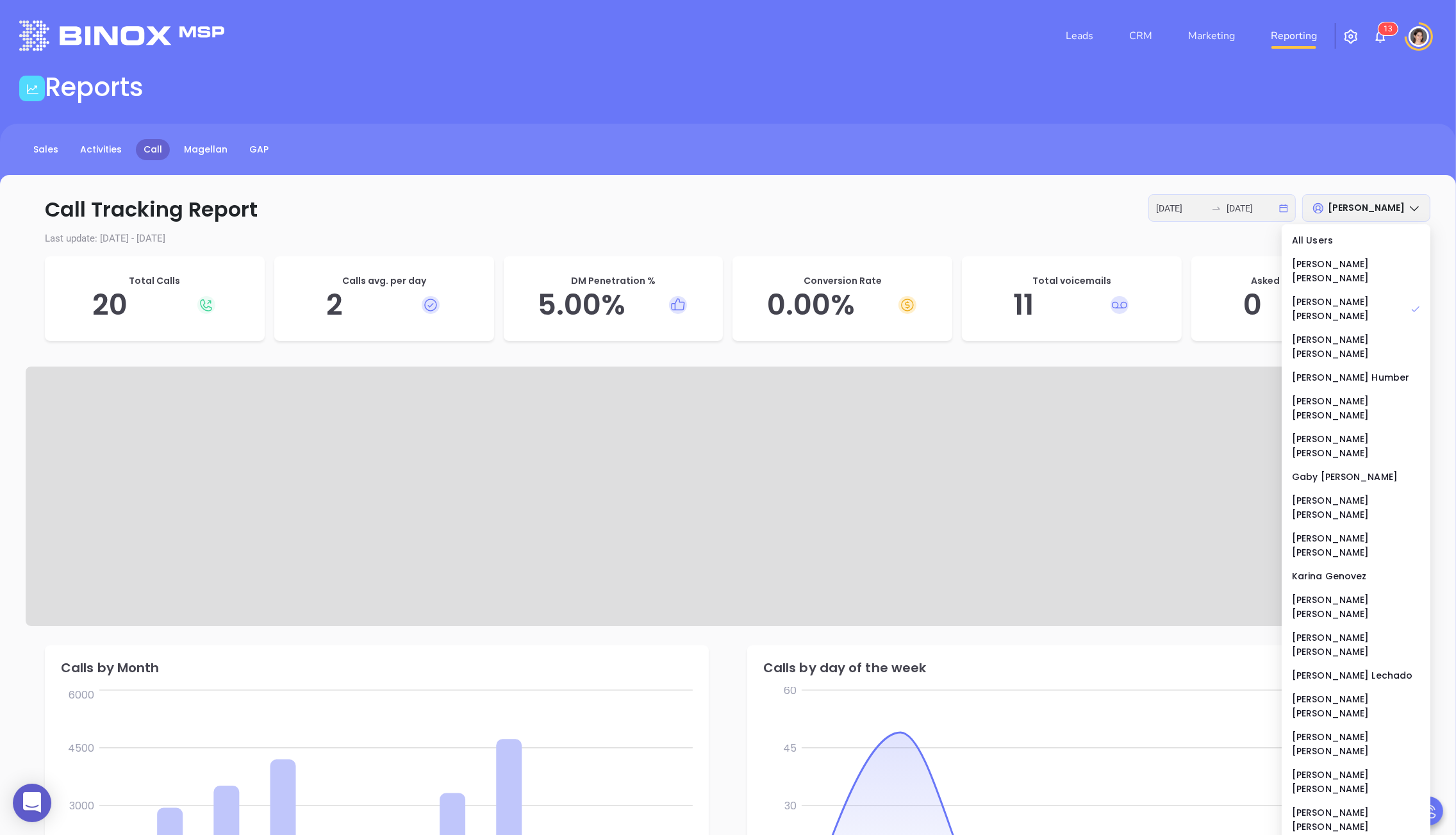
click at [375, 218] on p "Call Tracking Report [DATE] [DATE] [PERSON_NAME]" at bounding box center [728, 209] width 1405 height 30
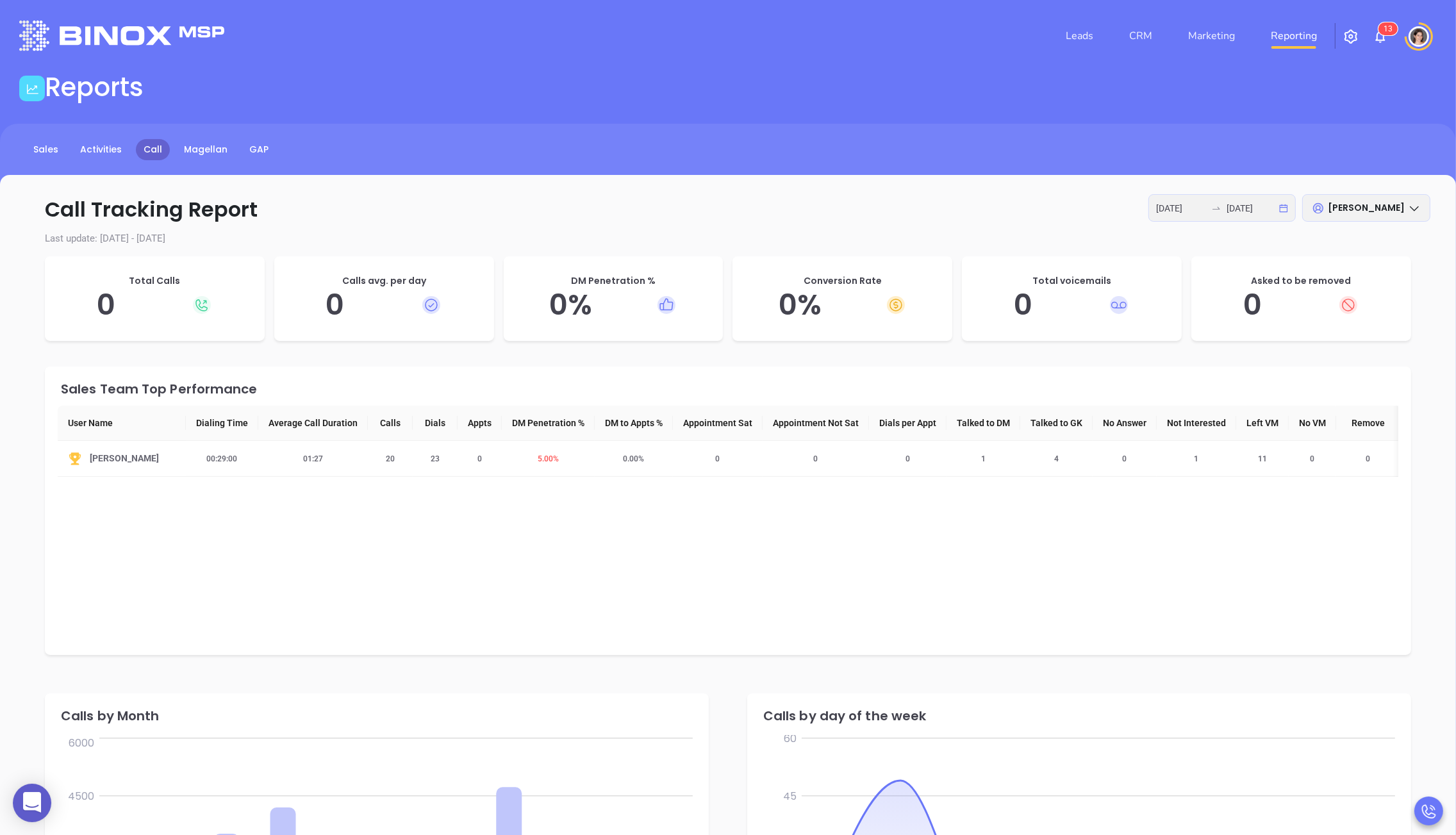
click at [1365, 191] on div "Call Tracking Report [DATE] [DATE] [PERSON_NAME] Last update: [DATE] - [DATE] T…" at bounding box center [728, 782] width 1456 height 1214
click at [1365, 205] on span "[PERSON_NAME]" at bounding box center [1366, 208] width 77 height 13
click at [951, 215] on p "Call Tracking Report [DATE] [DATE] [PERSON_NAME]" at bounding box center [728, 209] width 1405 height 30
click at [165, 149] on div "Sales Activities Call Magellan GAP" at bounding box center [147, 149] width 257 height 21
click at [1350, 194] on div "[PERSON_NAME]" at bounding box center [1366, 208] width 128 height 28
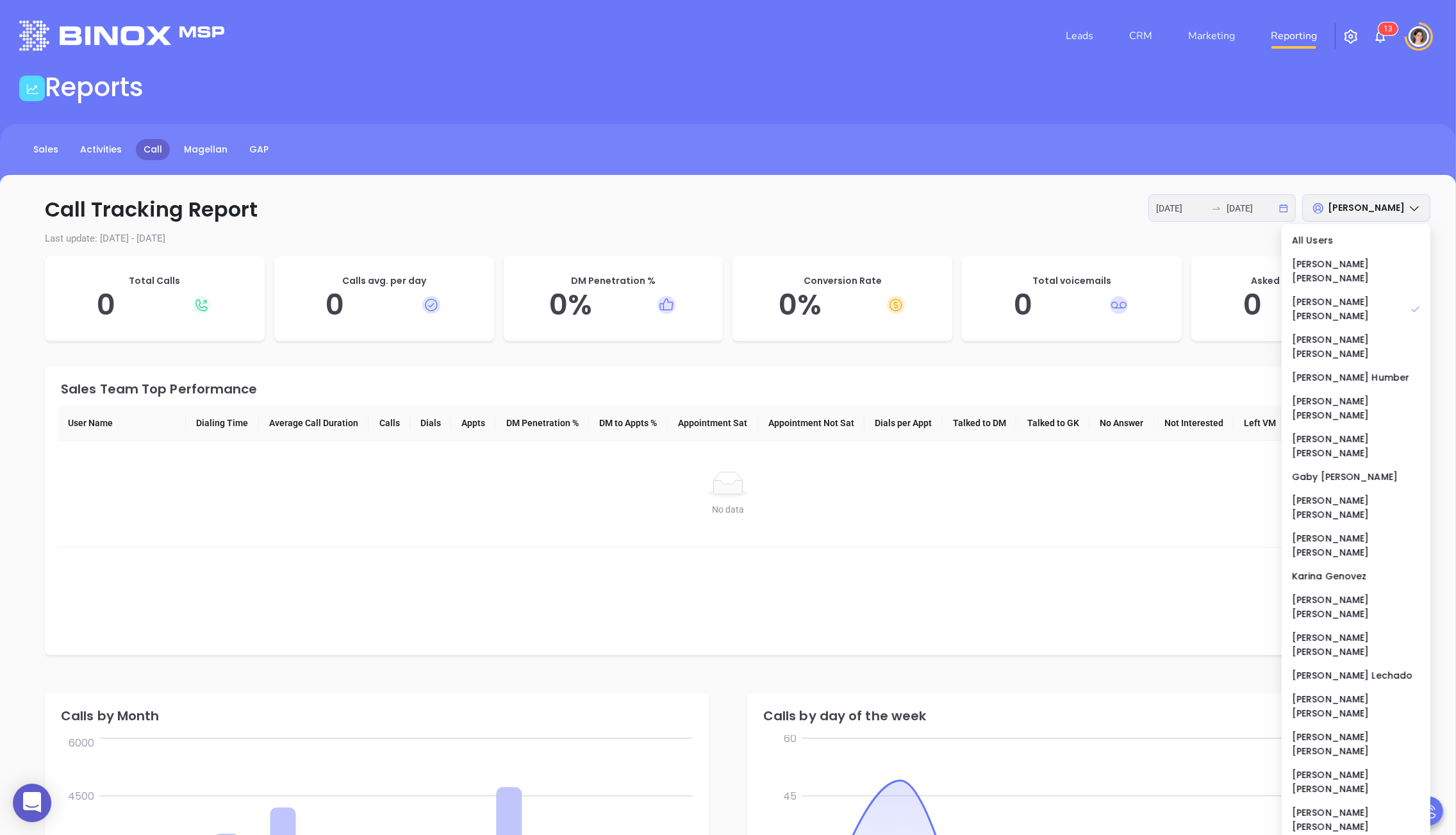
click at [1353, 196] on div "[PERSON_NAME]" at bounding box center [1366, 208] width 128 height 28
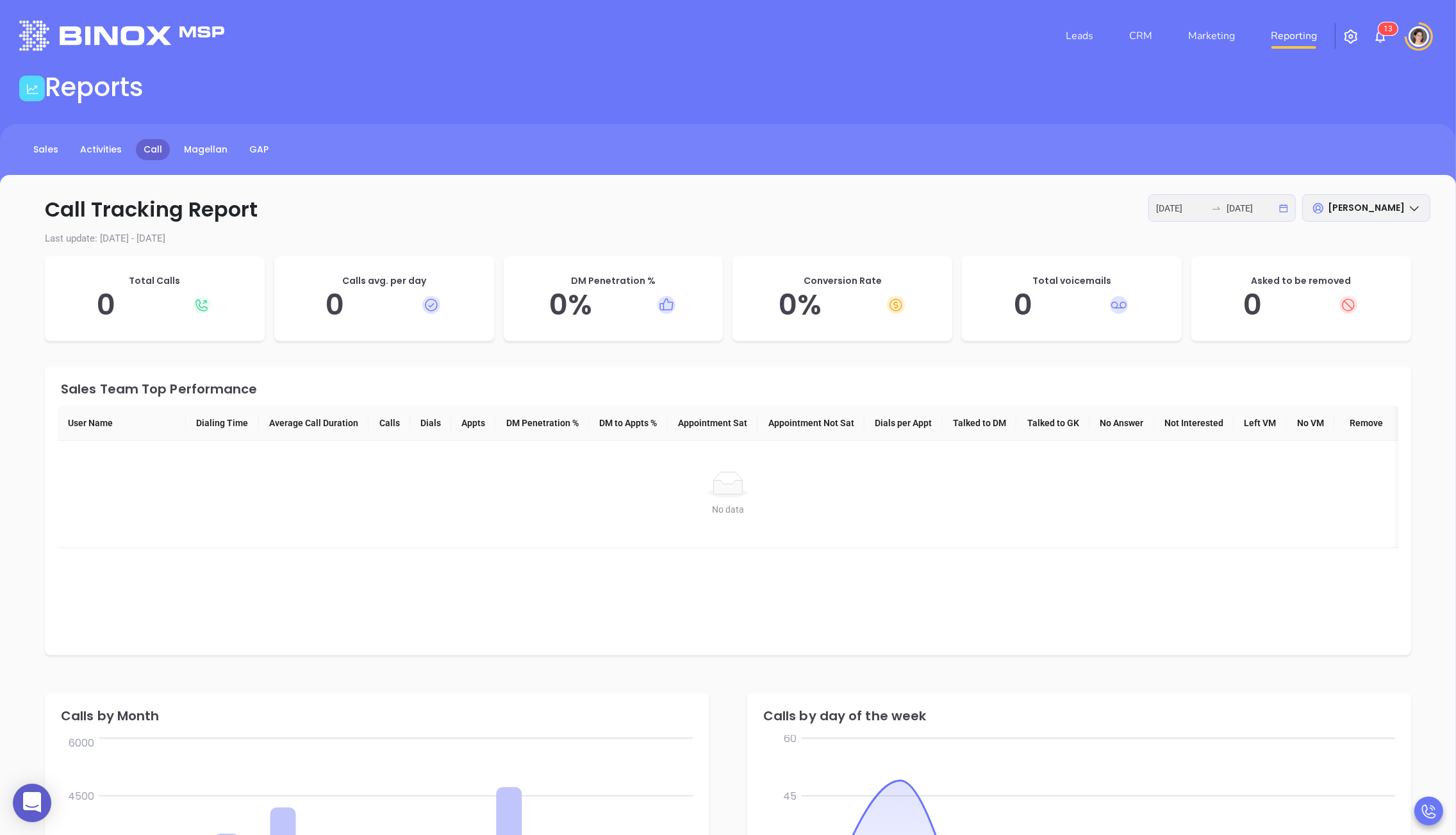
click at [1350, 208] on span "[PERSON_NAME]" at bounding box center [1366, 208] width 77 height 13
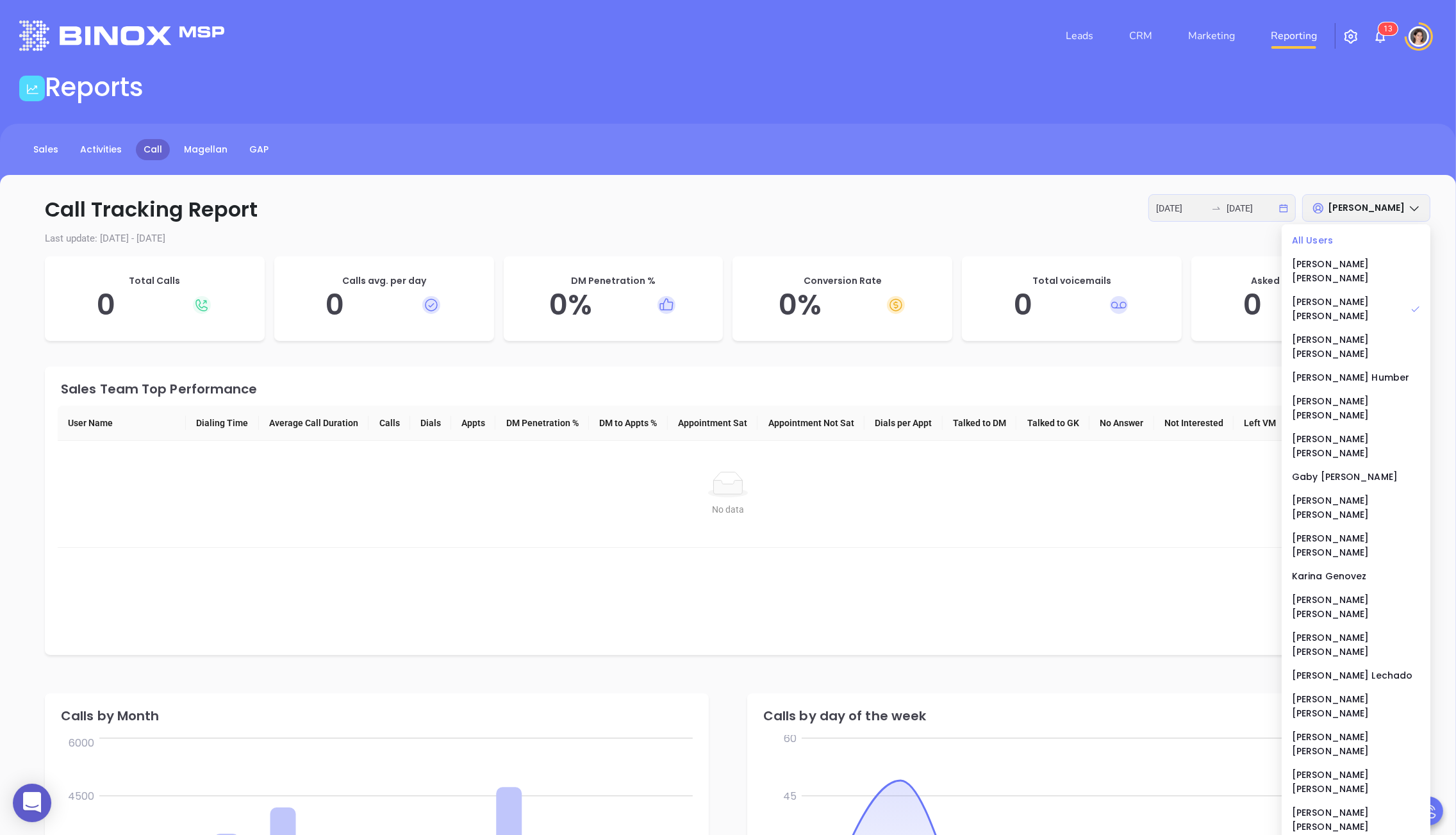
click at [1323, 239] on div "All Users" at bounding box center [1356, 240] width 128 height 14
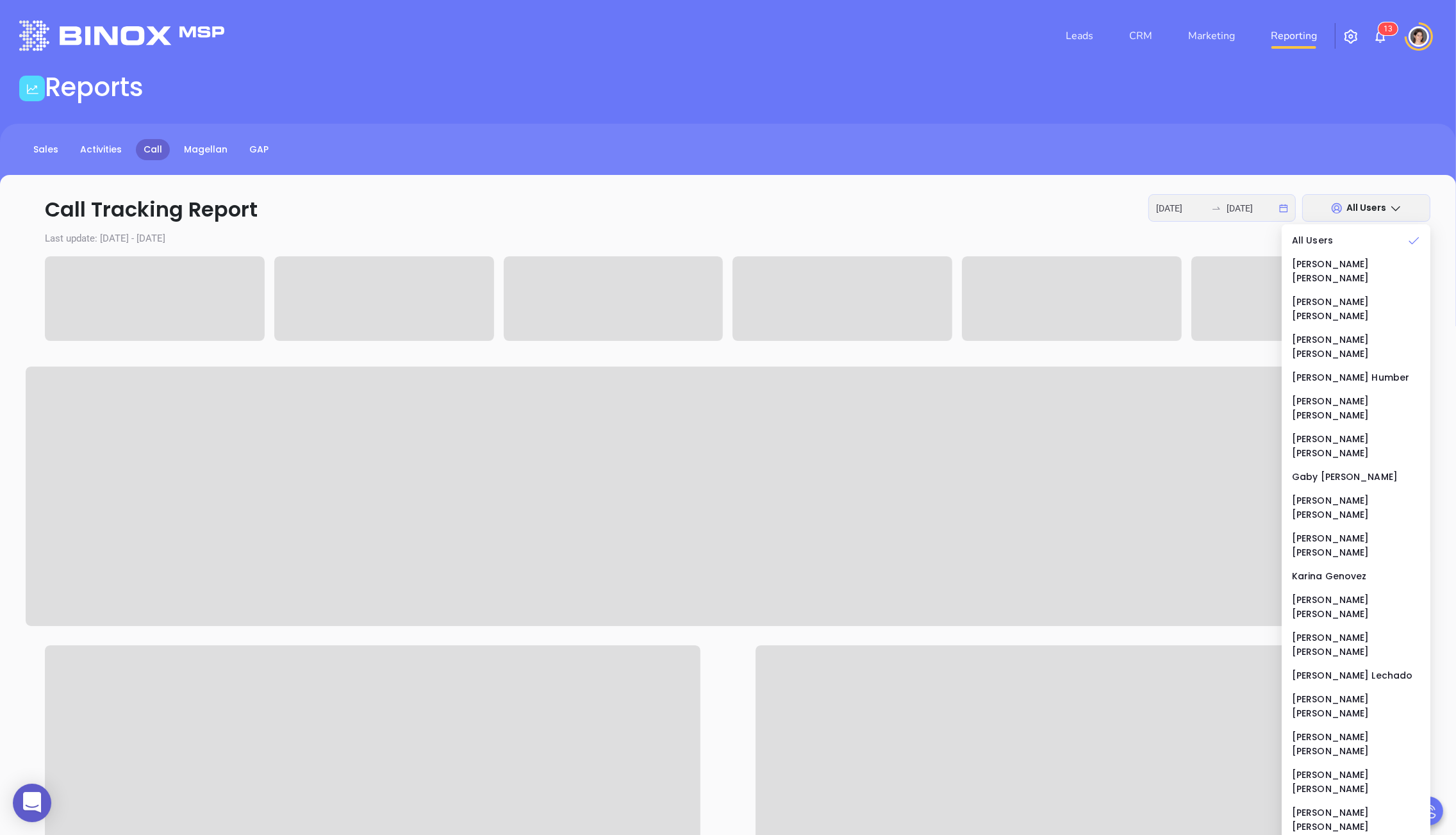
click at [326, 223] on p "Call Tracking Report [DATE] [DATE] All Users" at bounding box center [728, 209] width 1405 height 30
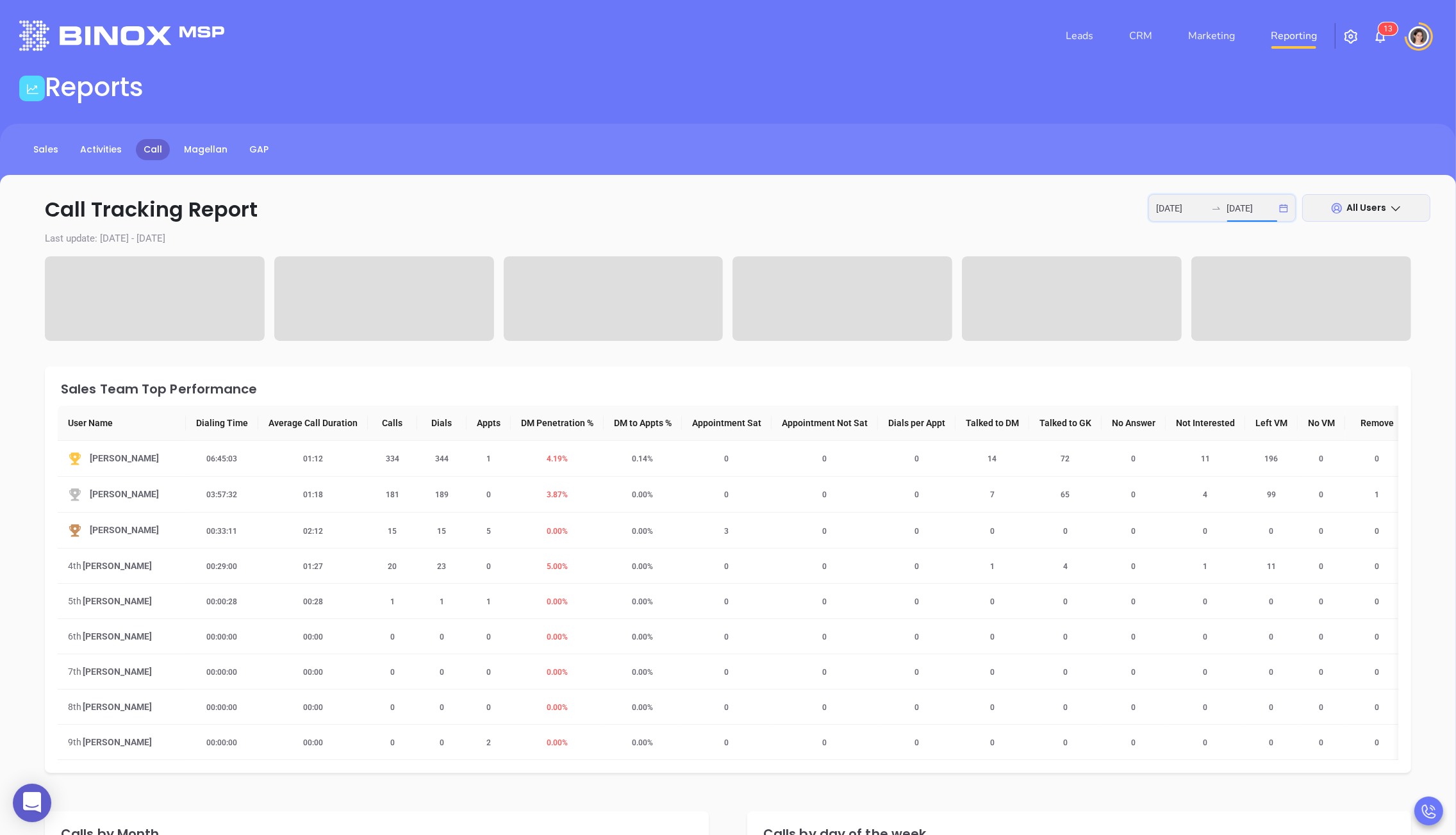
click at [1229, 208] on input "[DATE]" at bounding box center [1251, 208] width 50 height 14
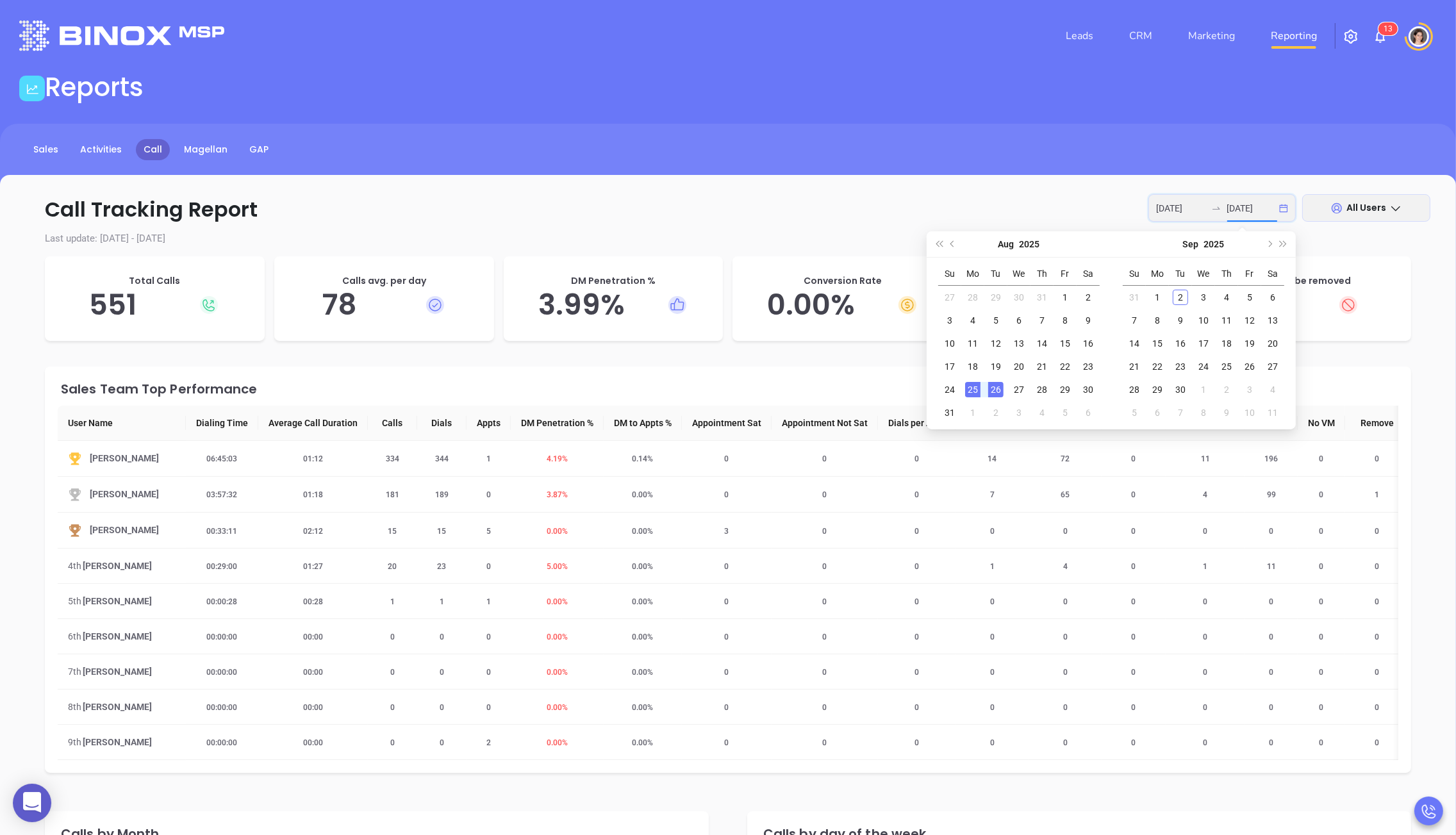
type input "[DATE]"
click at [973, 388] on div "25" at bounding box center [973, 390] width 16 height 16
drag, startPoint x: 1176, startPoint y: 293, endPoint x: 1206, endPoint y: 251, distance: 51.6
click at [1176, 294] on div "2" at bounding box center [1181, 297] width 16 height 16
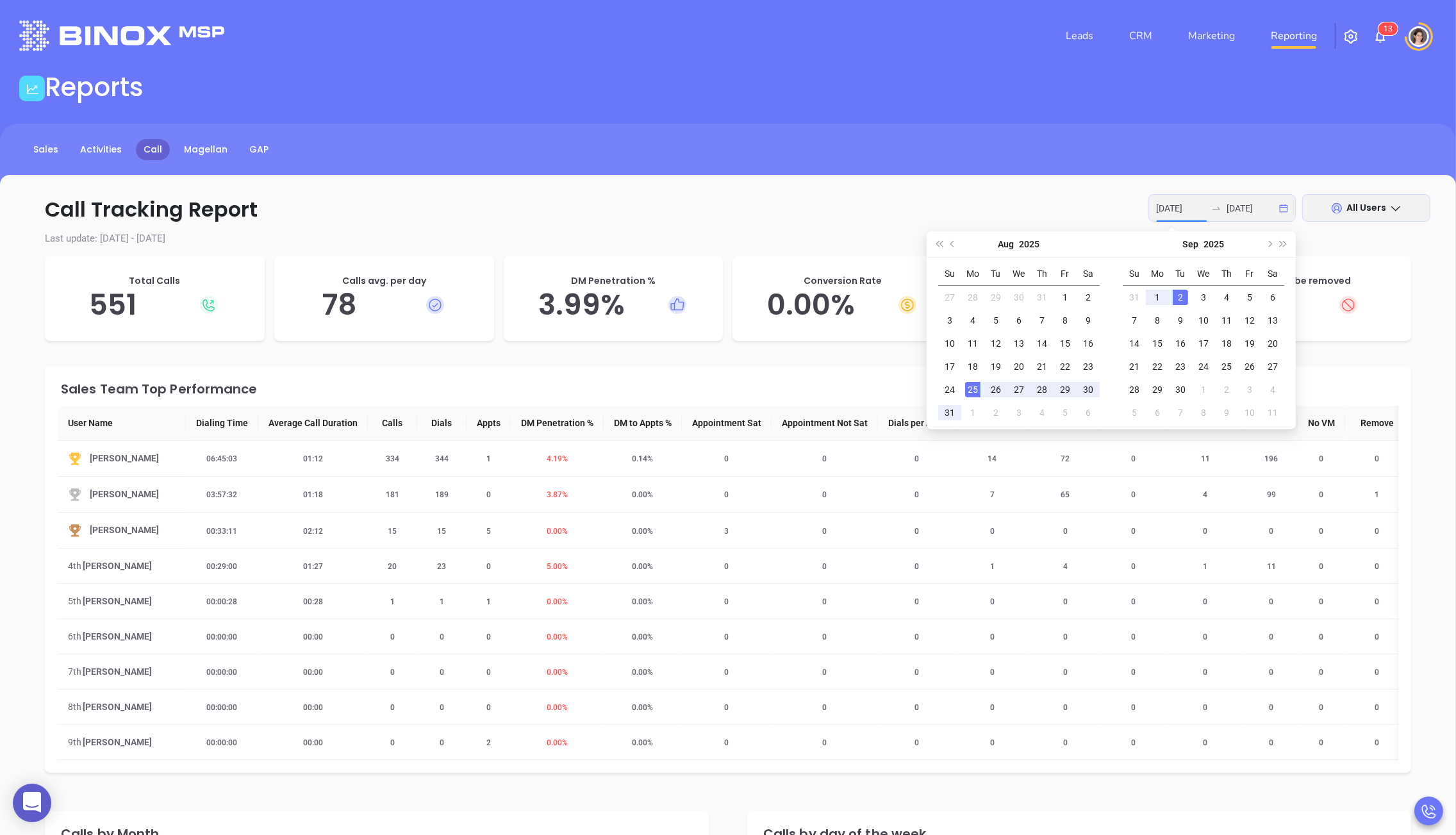
type input "[DATE]"
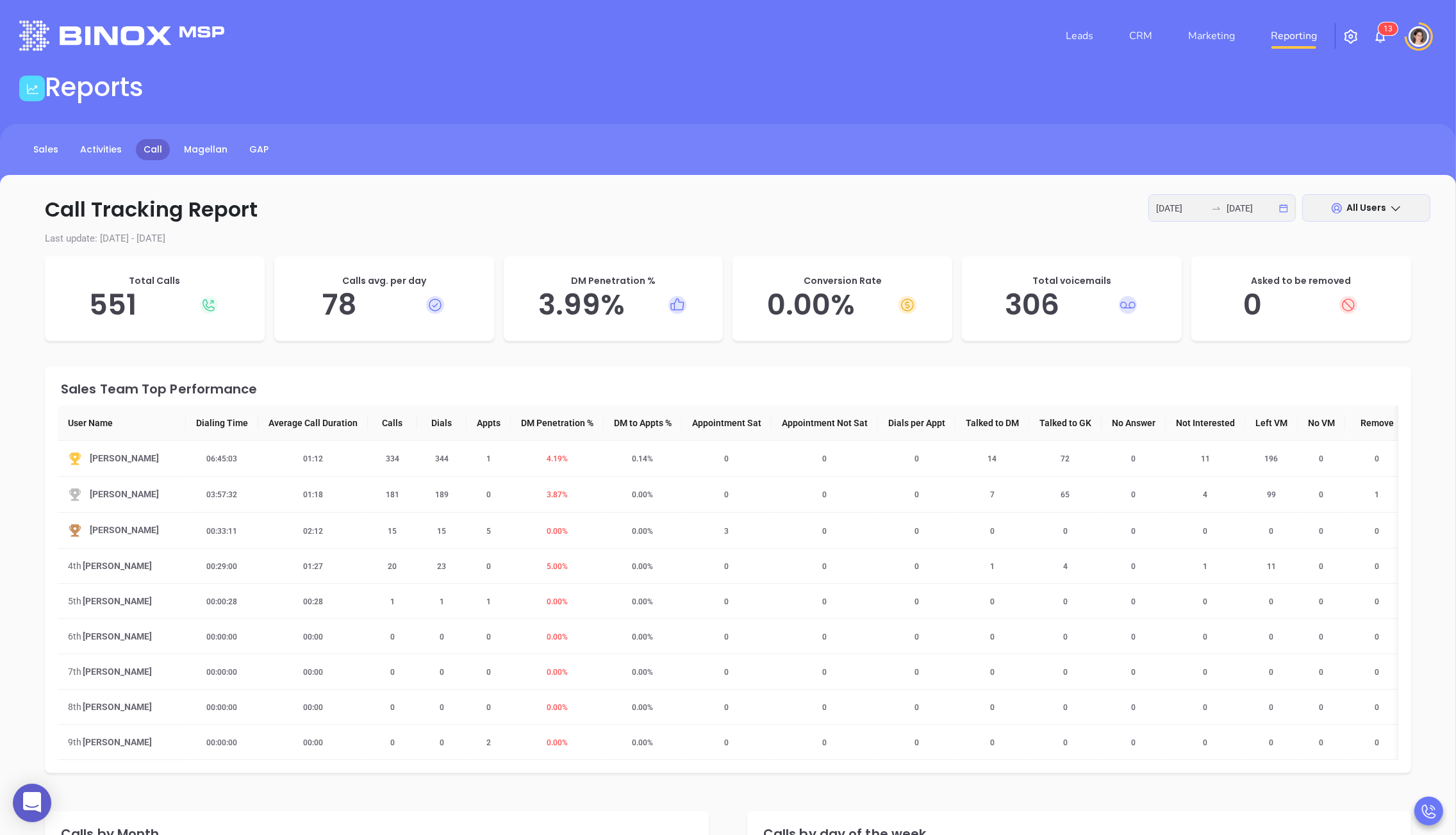
click at [1362, 215] on div "All Users" at bounding box center [1366, 208] width 128 height 28
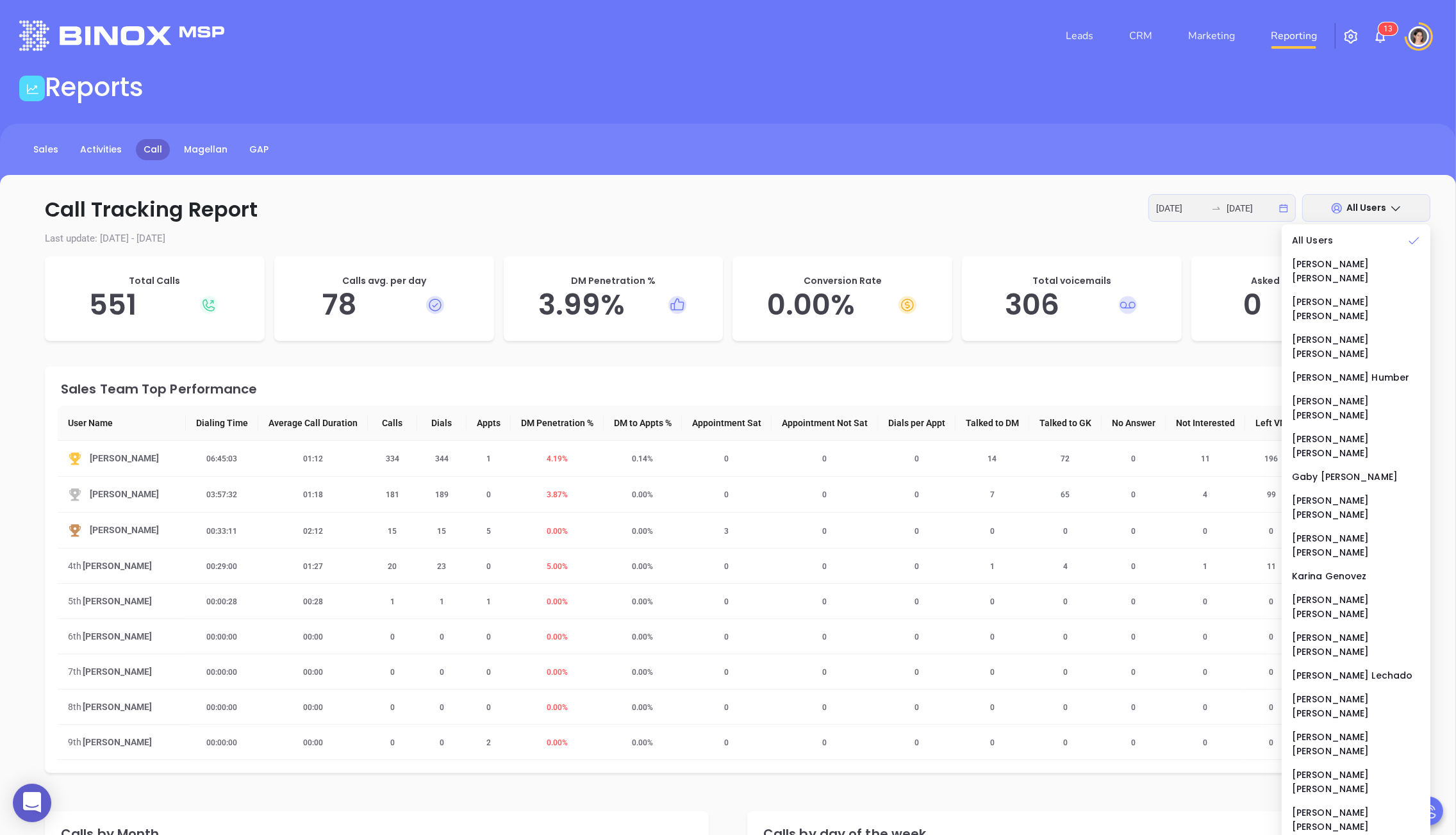
click at [1363, 206] on span "All Users" at bounding box center [1367, 208] width 40 height 13
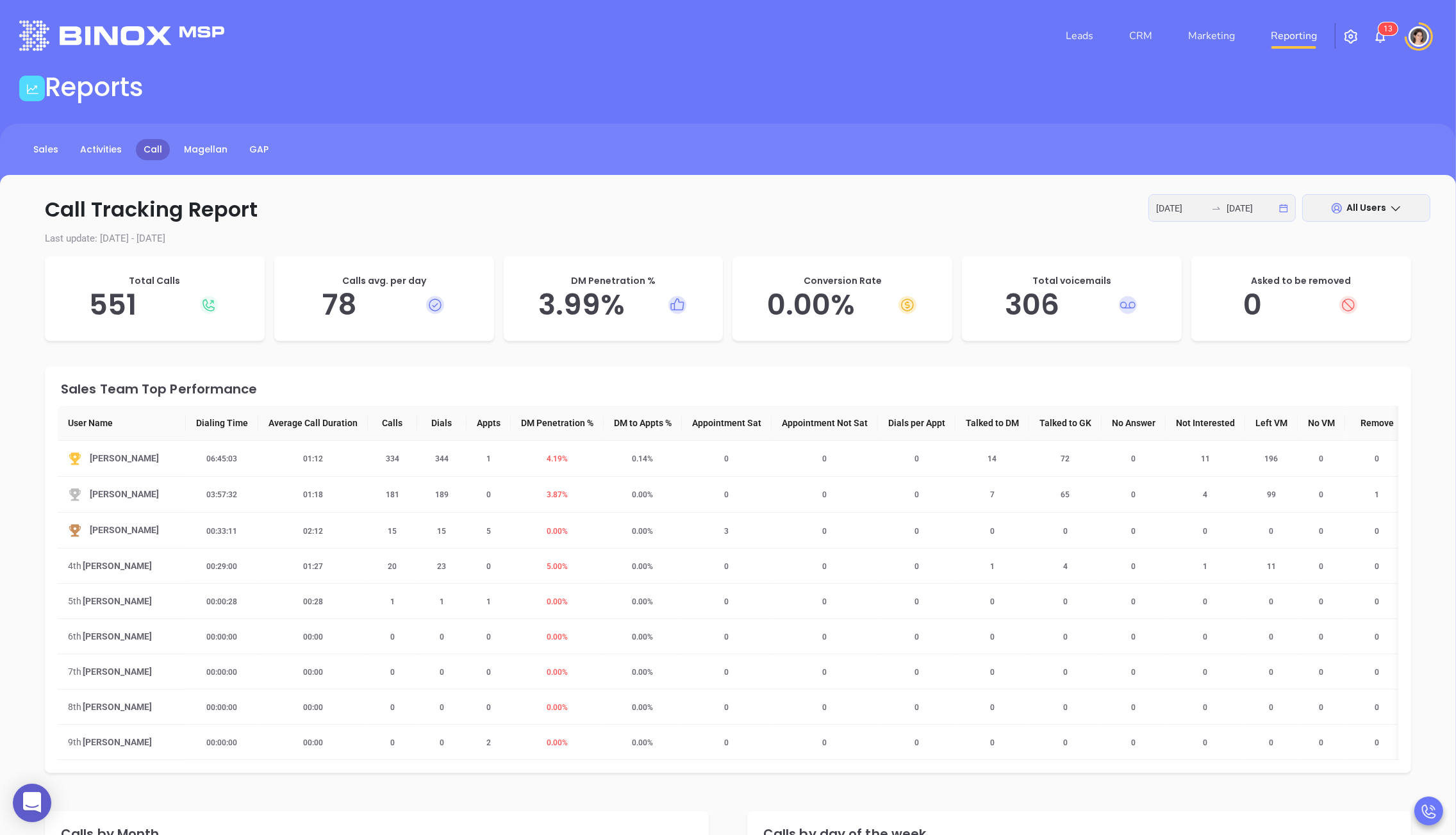
click at [756, 232] on p "Last update: [DATE] - [DATE]" at bounding box center [728, 239] width 1405 height 15
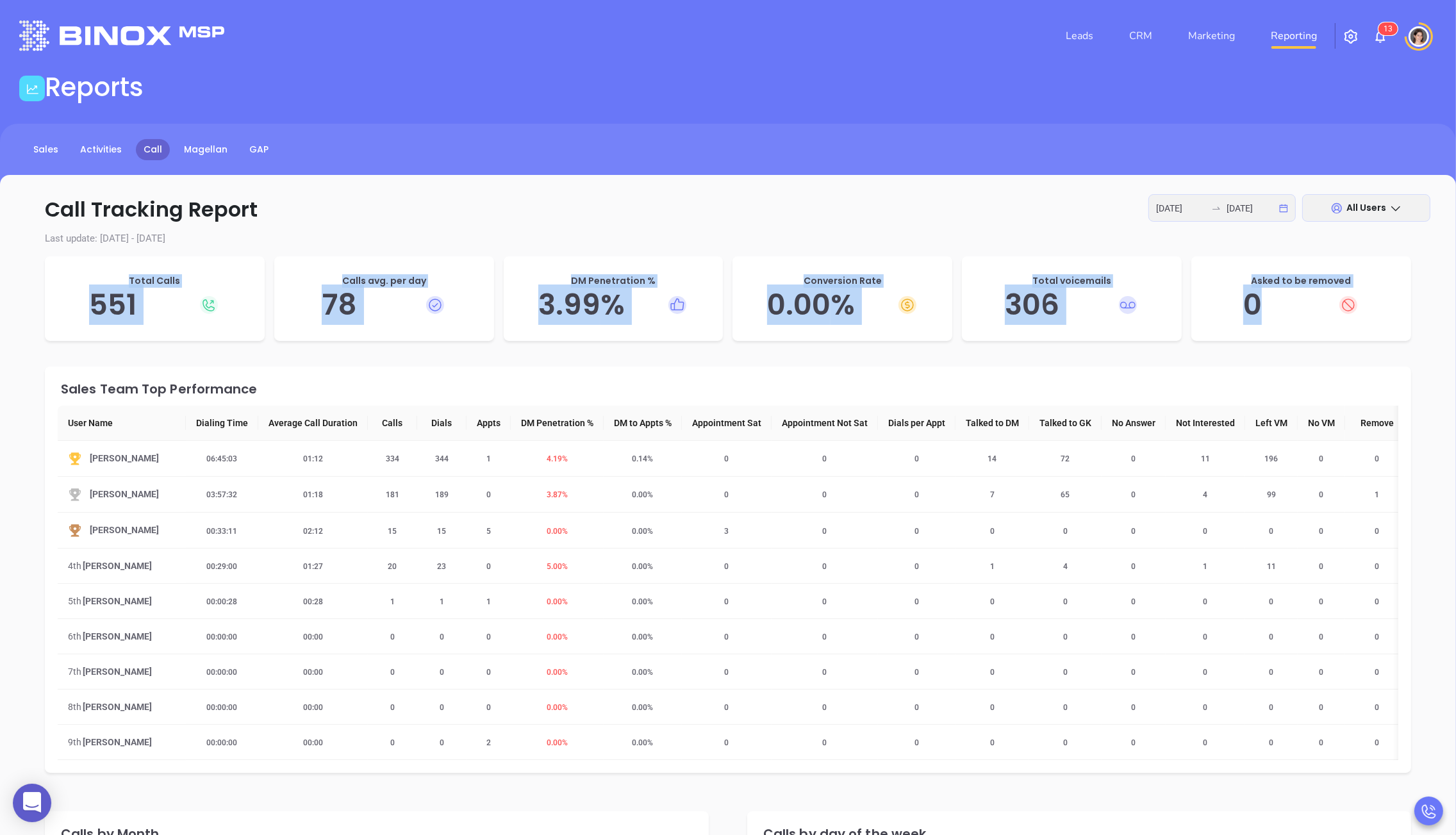
drag, startPoint x: 52, startPoint y: 273, endPoint x: 1374, endPoint y: 301, distance: 1322.3
click at [1365, 301] on div "Total Calls 551 Calls avg. per day 78 DM Penetration % 3.99 % Conversion Rate 0…" at bounding box center [728, 302] width 1367 height 91
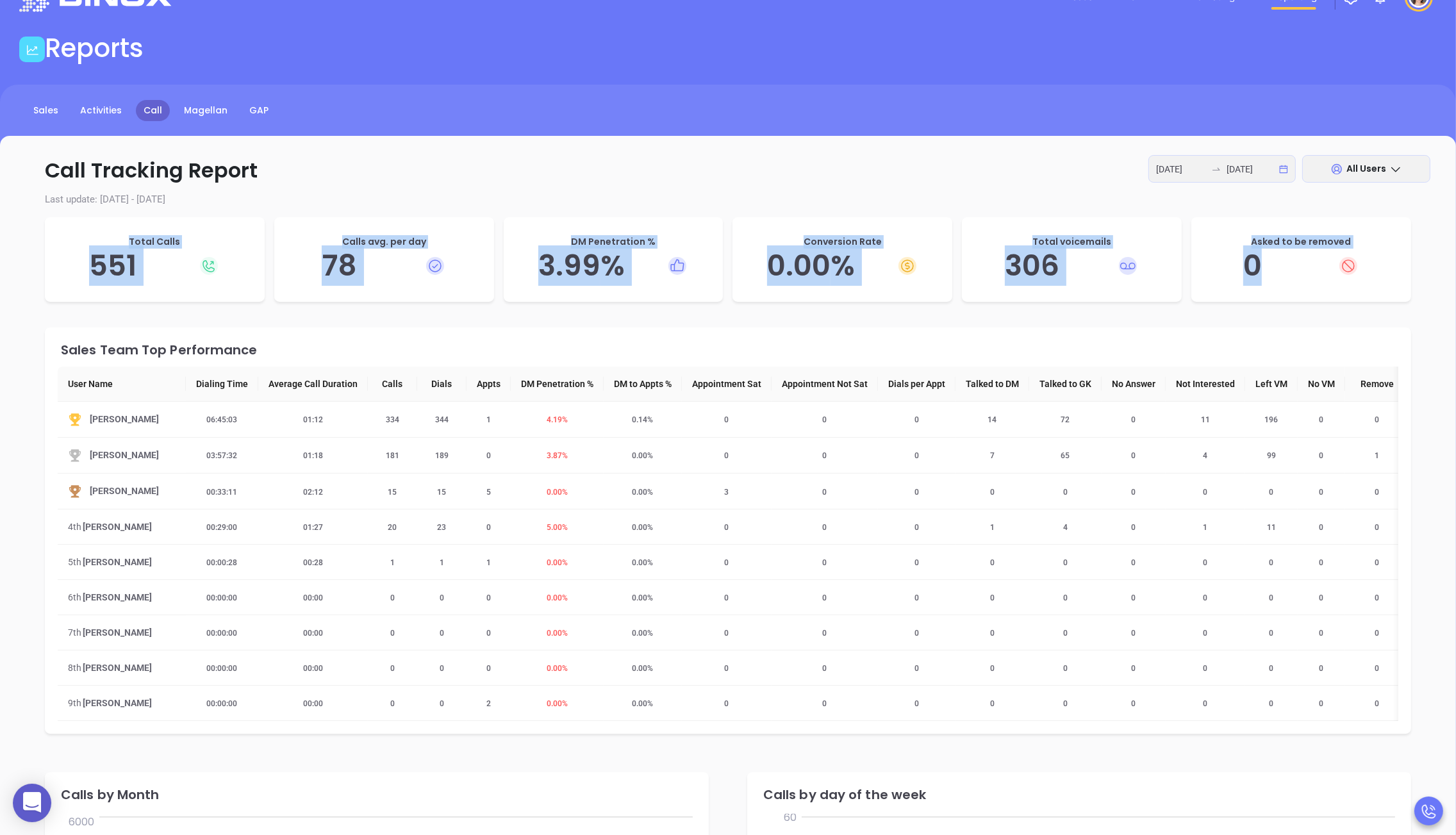
scroll to position [65, 0]
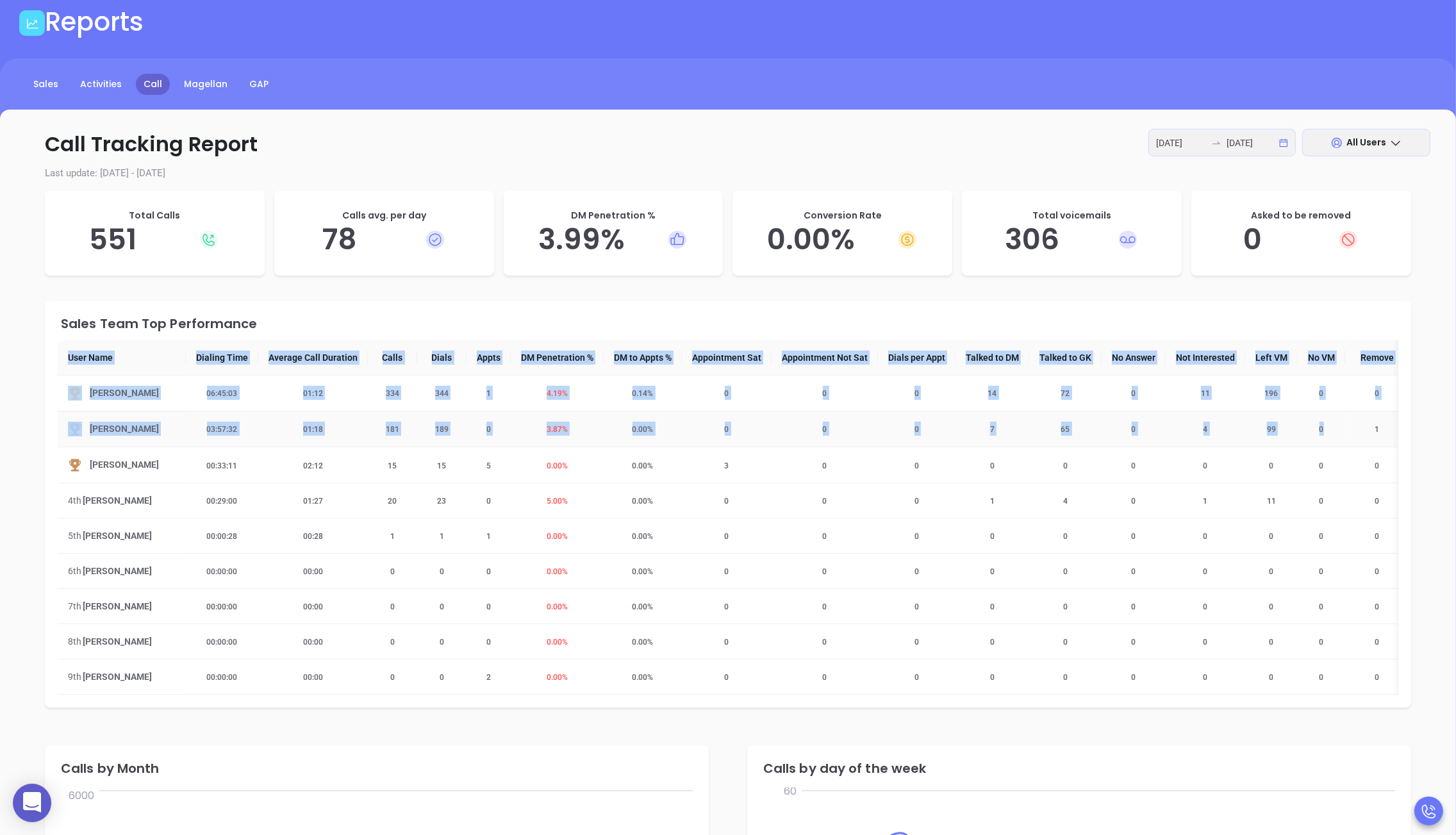
drag, startPoint x: 111, startPoint y: 382, endPoint x: 1380, endPoint y: 433, distance: 1270.0
click at [1365, 433] on div "Call Tracking Report [DATE] [DATE] All Users Last update: [DATE] - [DATE] Total…" at bounding box center [728, 776] width 1456 height 1332
click at [35, 507] on div "Call Tracking Report [DATE] [DATE] All Users Last update: [DATE] - [DATE] Total…" at bounding box center [728, 776] width 1456 height 1332
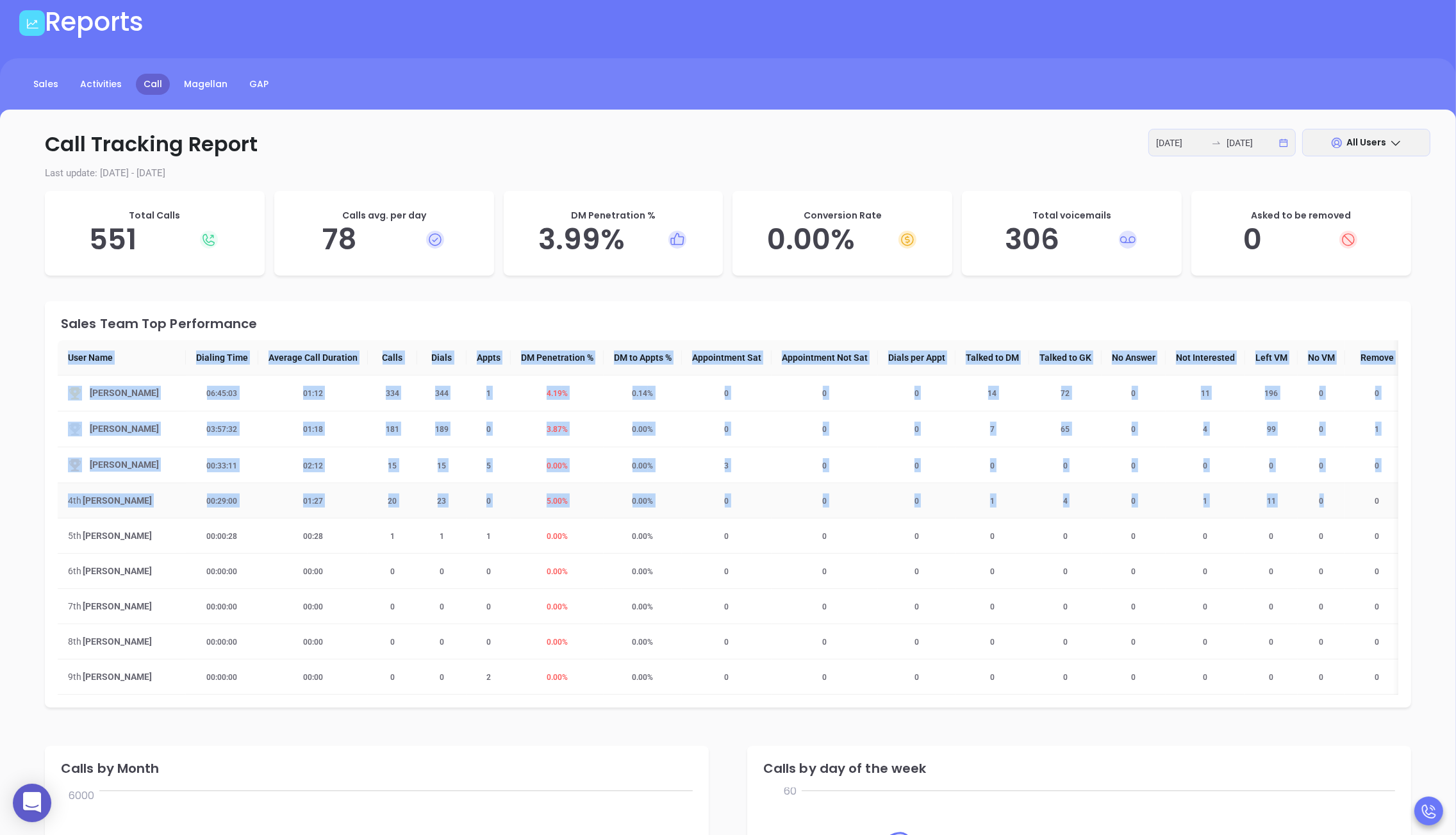
drag, startPoint x: 47, startPoint y: 501, endPoint x: 1380, endPoint y: 496, distance: 1333.0
click at [1365, 496] on div "Call Tracking Report [DATE] [DATE] All Users Last update: [DATE] - [DATE] Total…" at bounding box center [728, 776] width 1456 height 1332
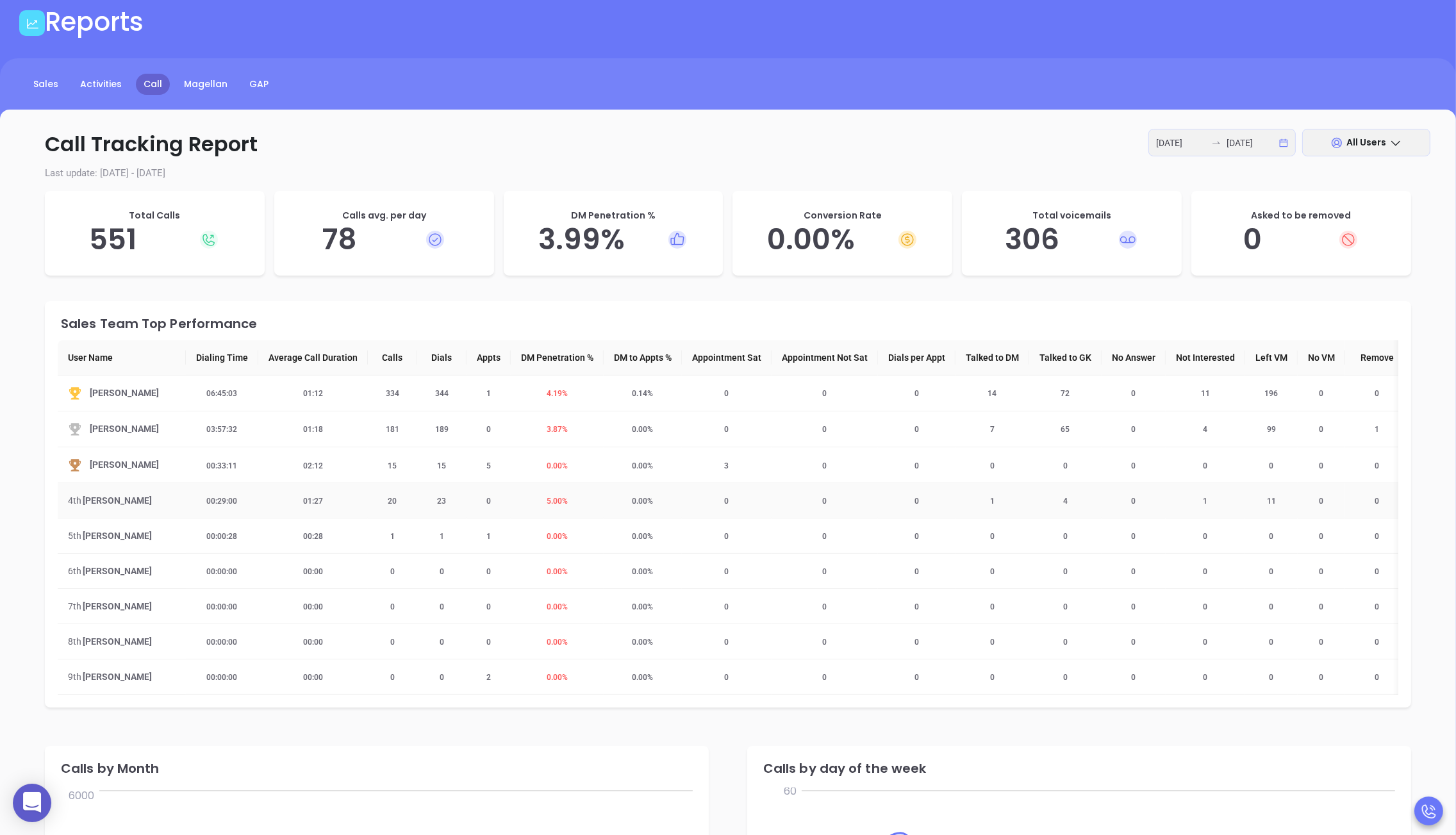
click at [1365, 505] on tr "4th [PERSON_NAME] 00:29:00 01:27 20 23 0 5.00 % 0.00 % 0 0 0 1 4 0 1 11 0 0" at bounding box center [733, 501] width 1352 height 35
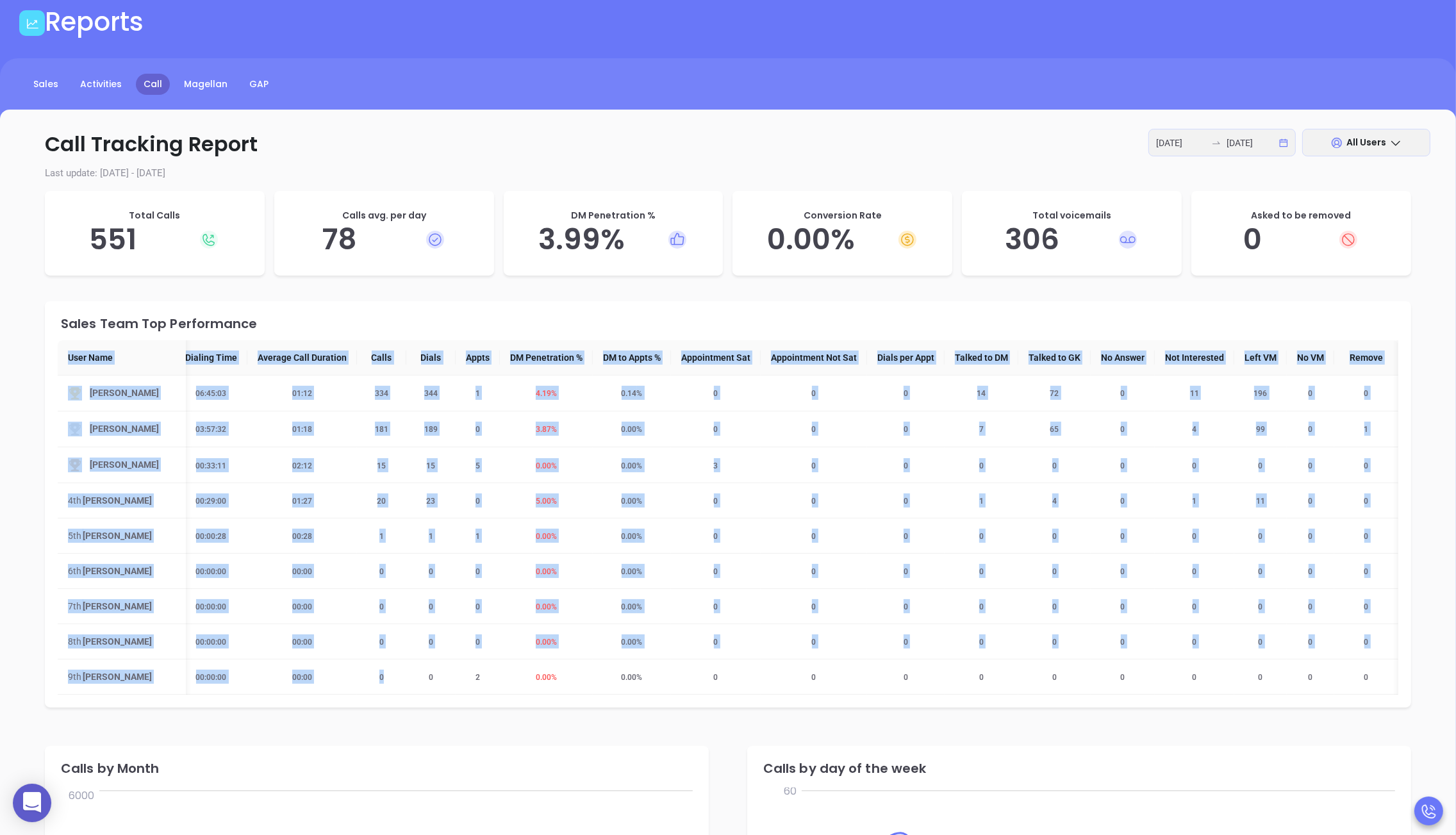
scroll to position [0, 0]
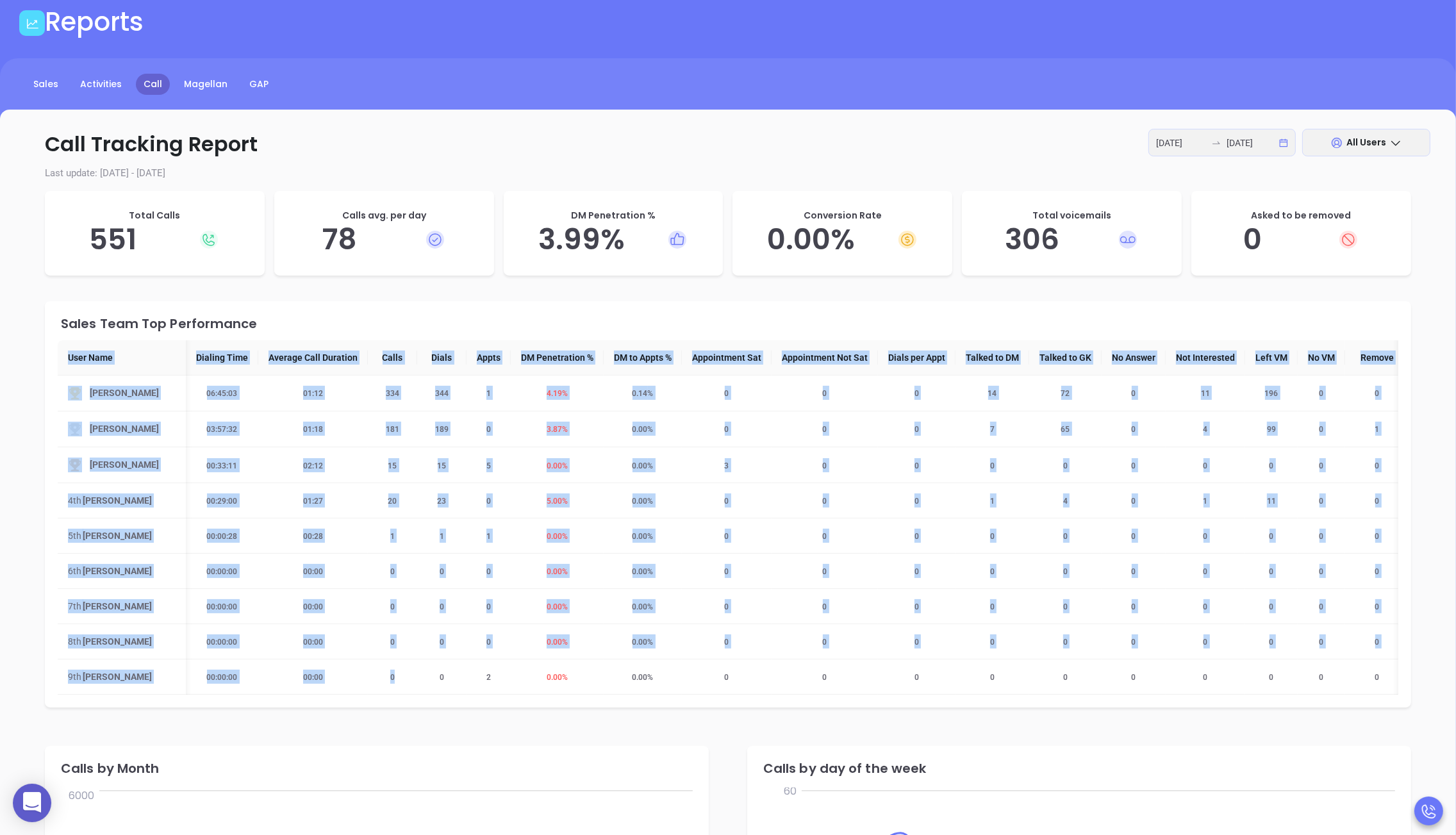
drag, startPoint x: 353, startPoint y: 694, endPoint x: 158, endPoint y: 706, distance: 195.4
click at [159, 706] on div "Sales Team Top Performance User Name Dialing Time Average Call Duration Calls D…" at bounding box center [728, 504] width 1367 height 407
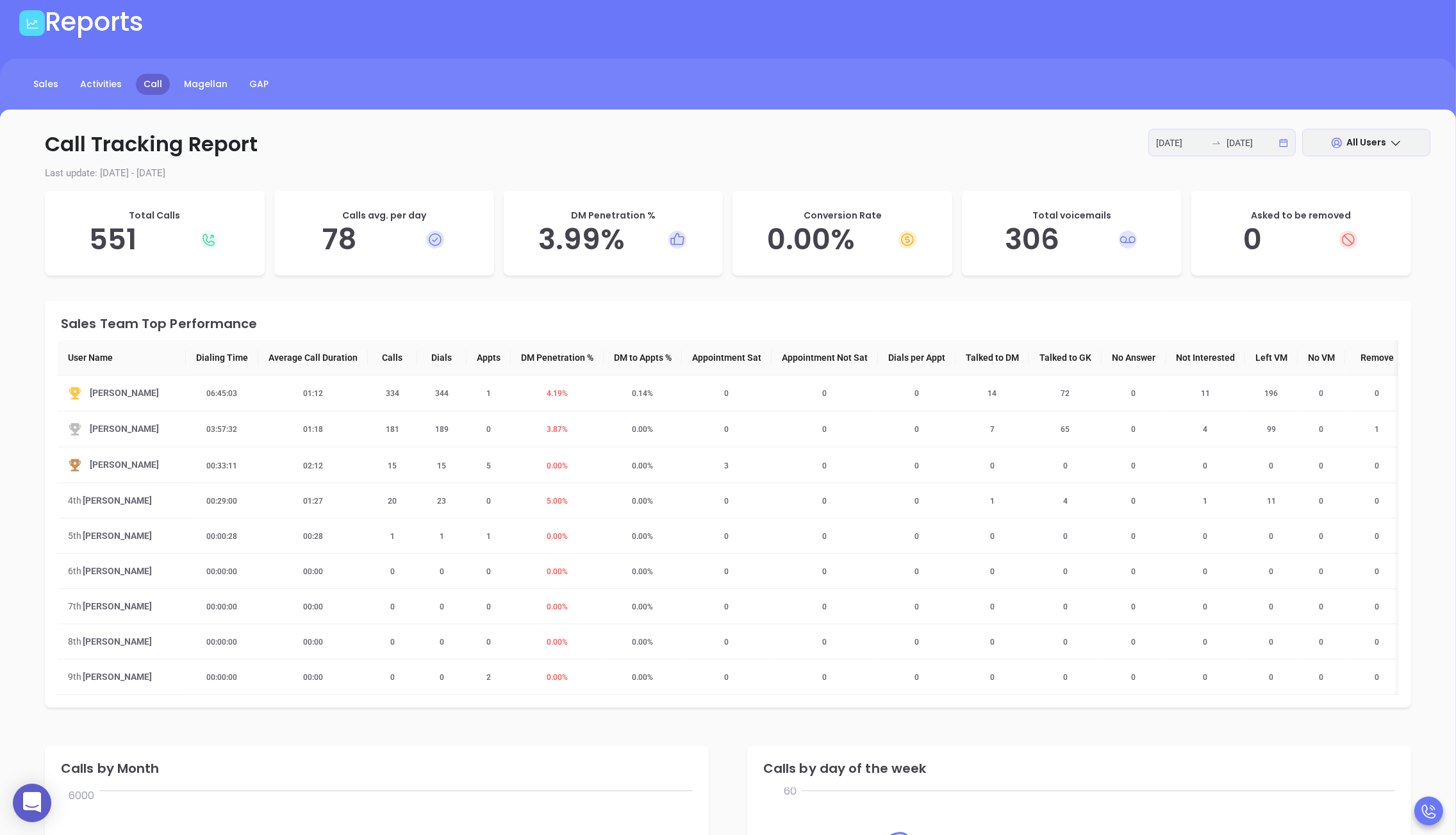
click at [95, 303] on div "Sales Team Top Performance User Name Dialing Time Average Call Duration Calls D…" at bounding box center [728, 504] width 1367 height 407
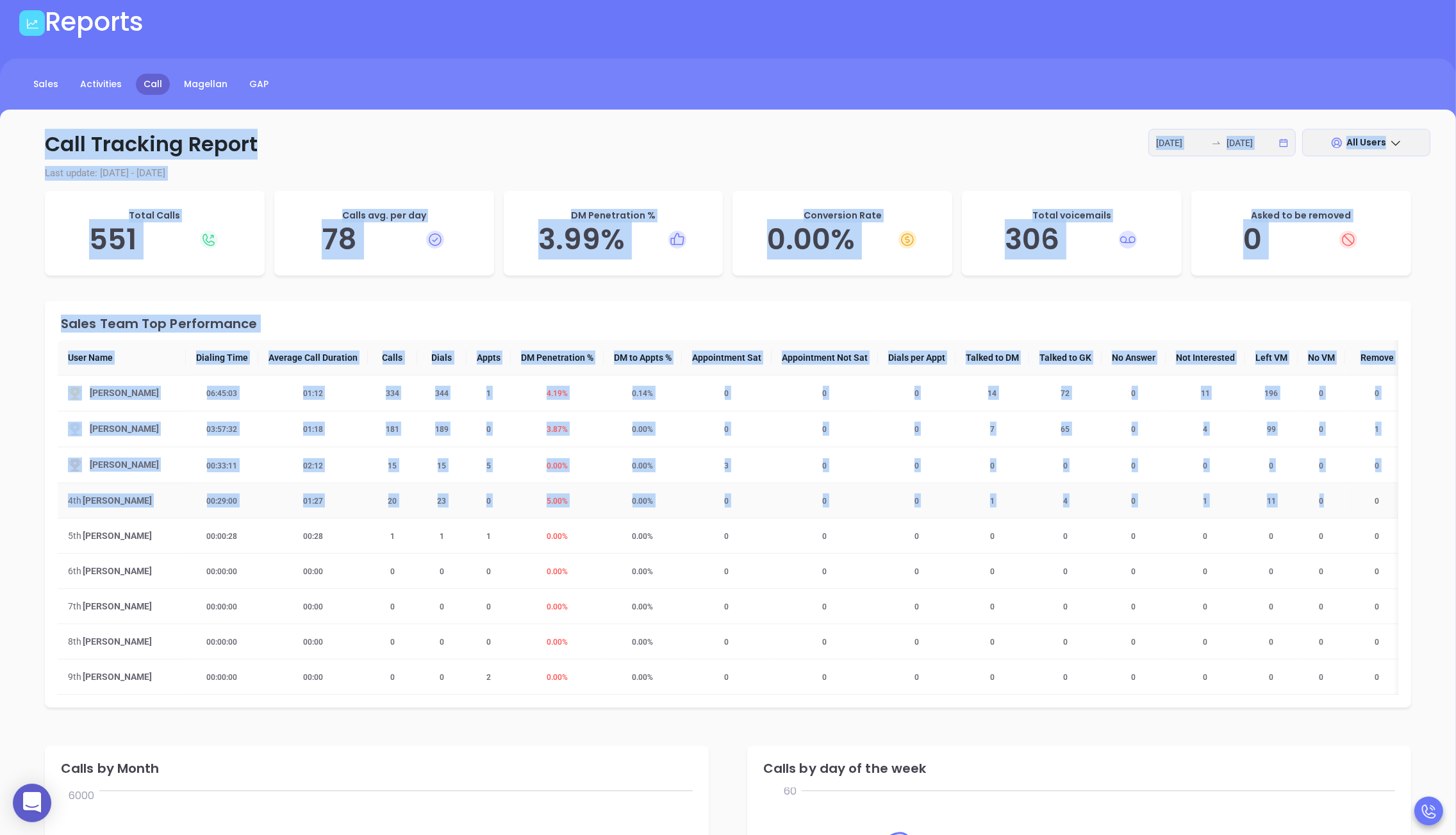
drag, startPoint x: 50, startPoint y: 122, endPoint x: 1381, endPoint y: 503, distance: 1384.5
click at [1365, 503] on div "Call Tracking Report [DATE] [DATE] All Users Last update: [DATE] - [DATE] Total…" at bounding box center [728, 776] width 1456 height 1332
copy div "Call Tracking Report All Users Last update: [DATE] - [DATE] Total Calls 551 Cal…"
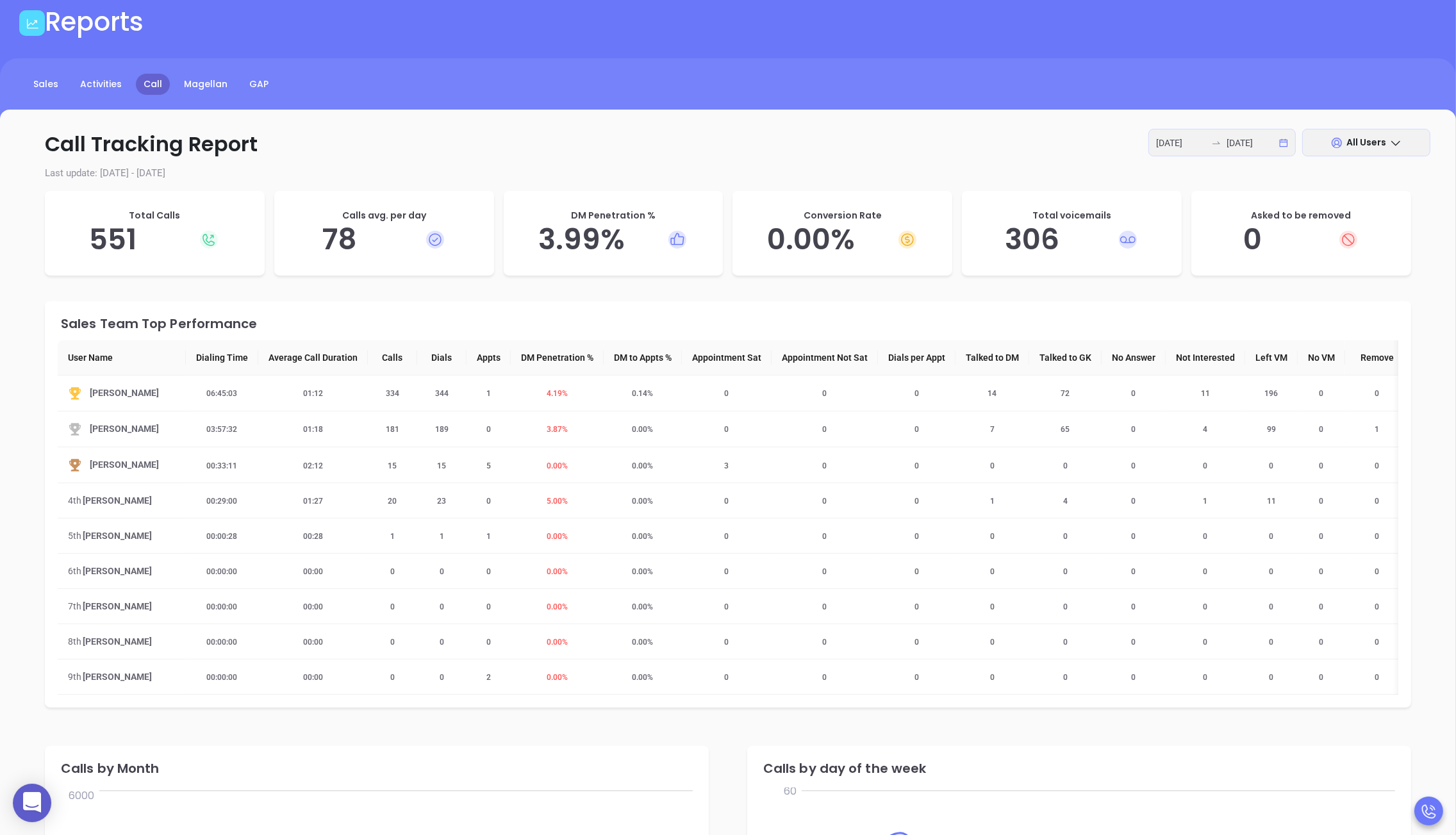
click at [712, 98] on div "Sales Activities Call Magellan GAP" at bounding box center [728, 90] width 1456 height 64
